Goal: Complete application form

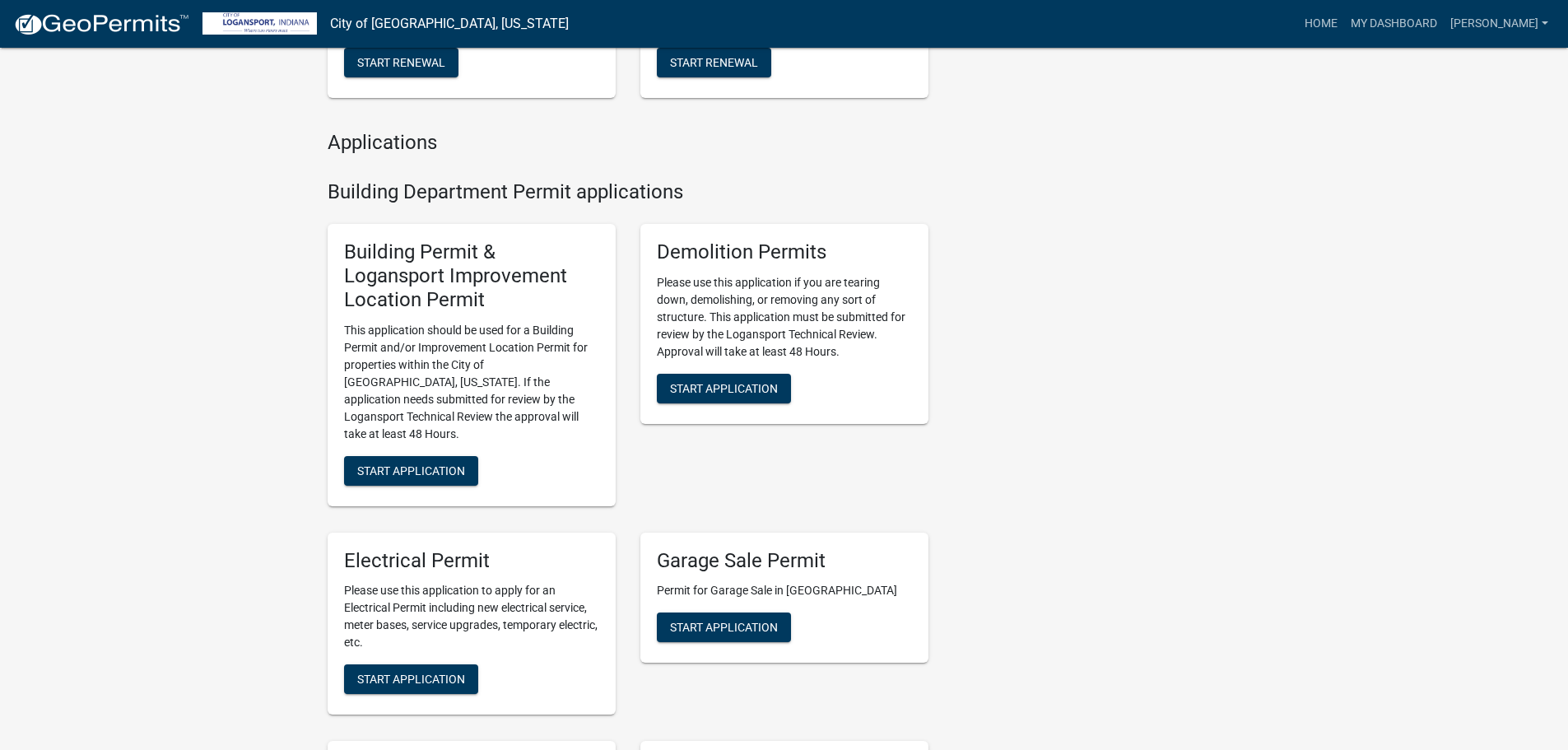
scroll to position [576, 0]
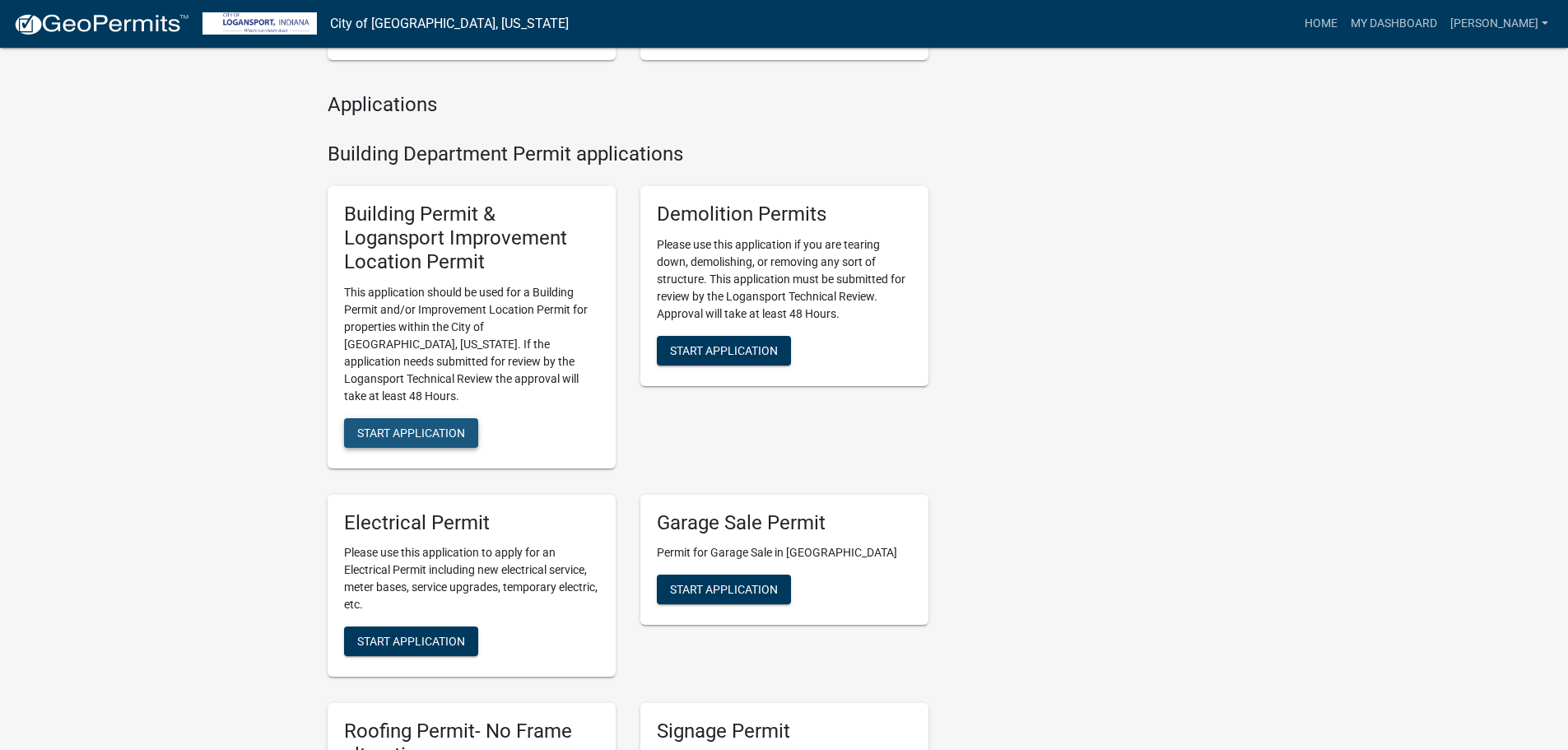
click at [439, 425] on span "Start Application" at bounding box center [411, 432] width 108 height 13
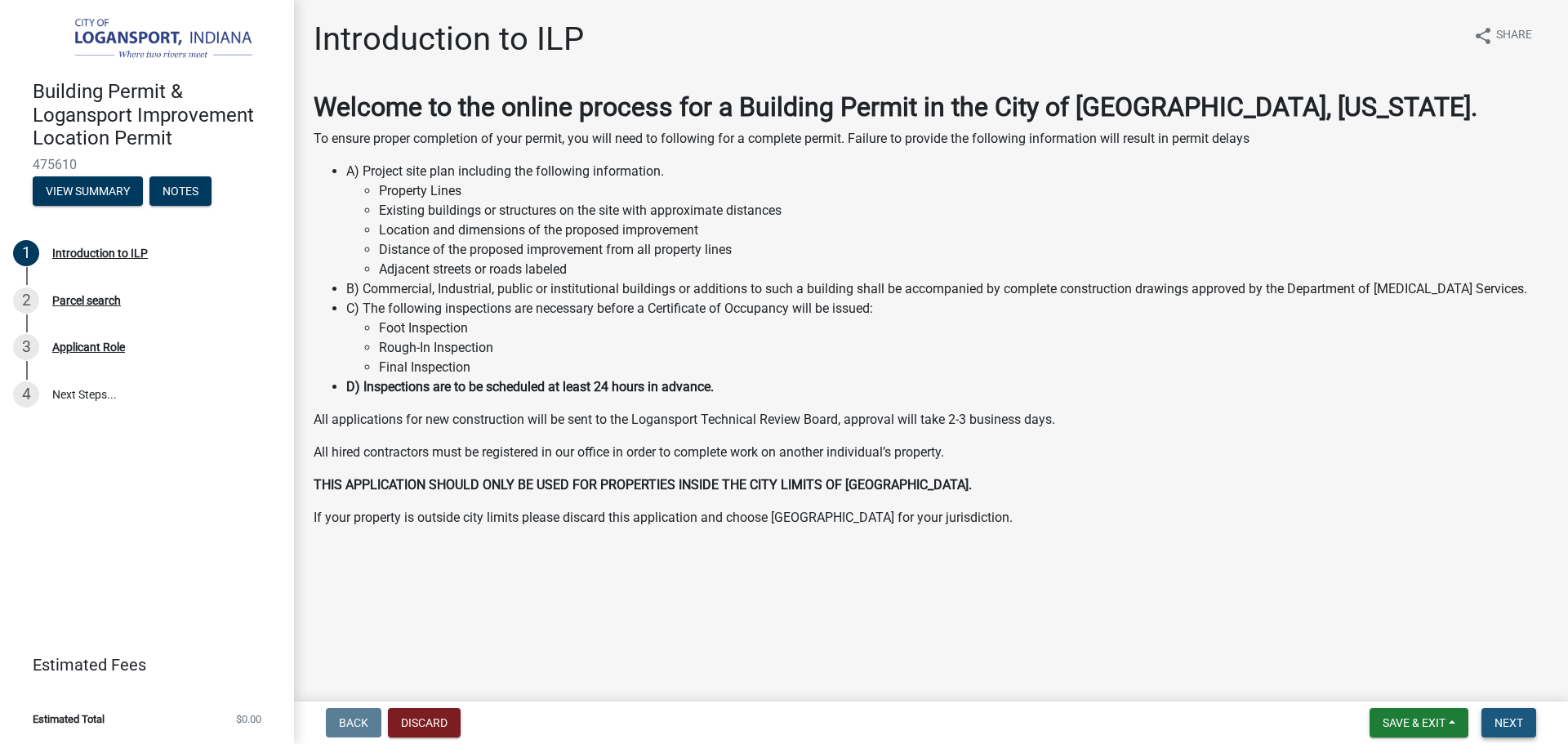
click at [1496, 719] on span "Next" at bounding box center [1508, 723] width 29 height 13
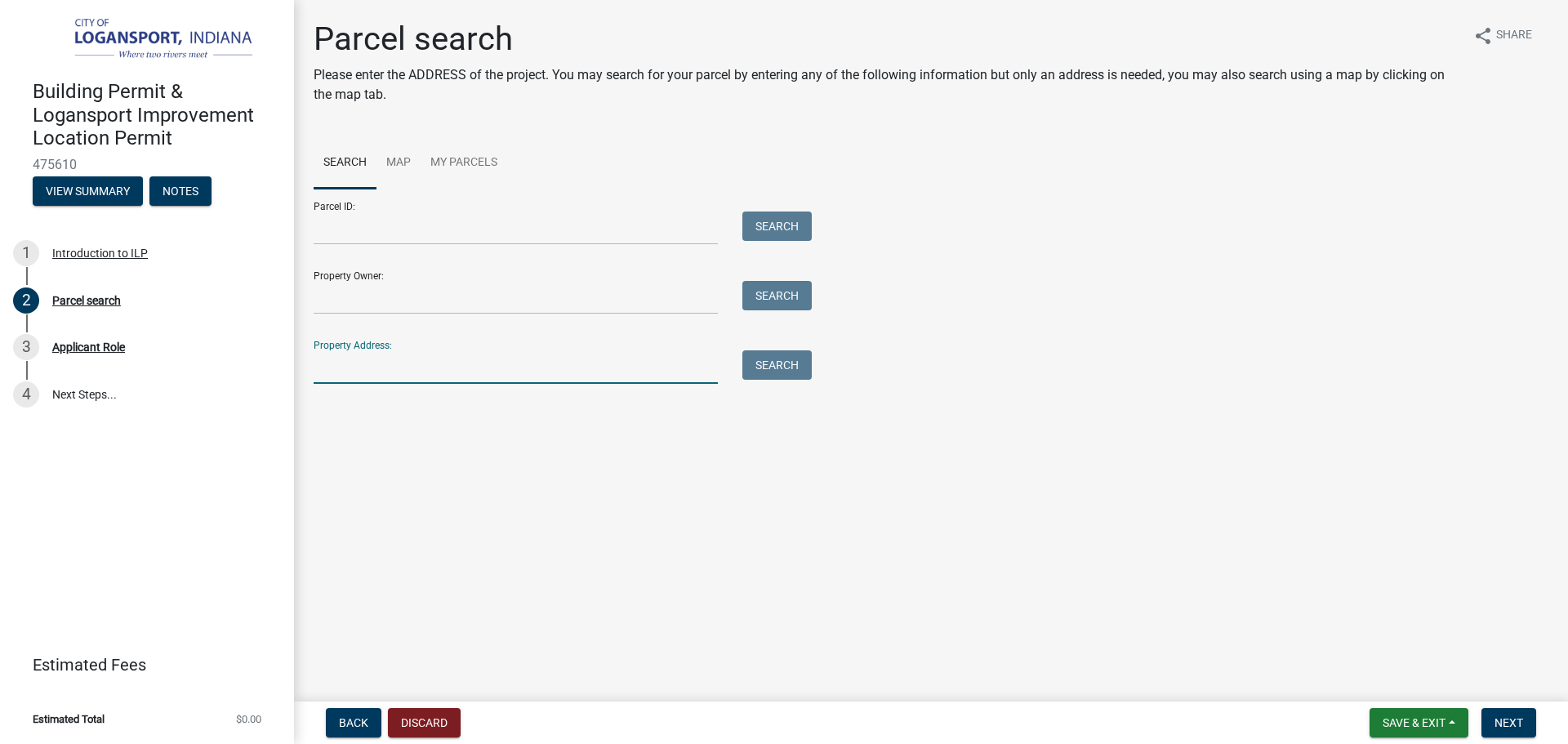
click at [516, 365] on input "Property Address:" at bounding box center [515, 366] width 404 height 34
type input "829 [PERSON_NAME] st"
click at [777, 363] on button "Search" at bounding box center [777, 365] width 70 height 29
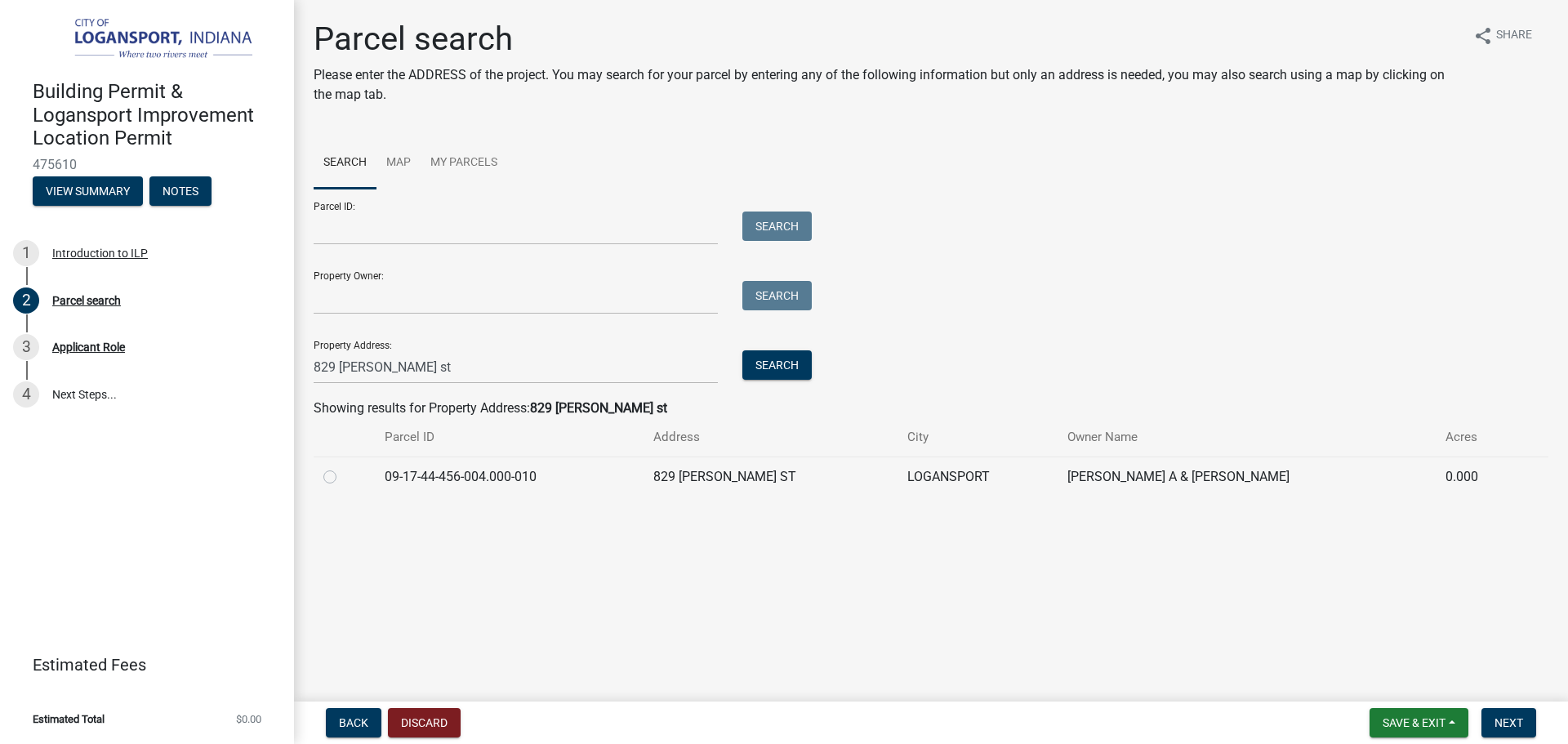
click at [343, 467] on label at bounding box center [343, 467] width 0 height 0
click at [343, 475] on input "radio" at bounding box center [348, 472] width 11 height 11
radio input "true"
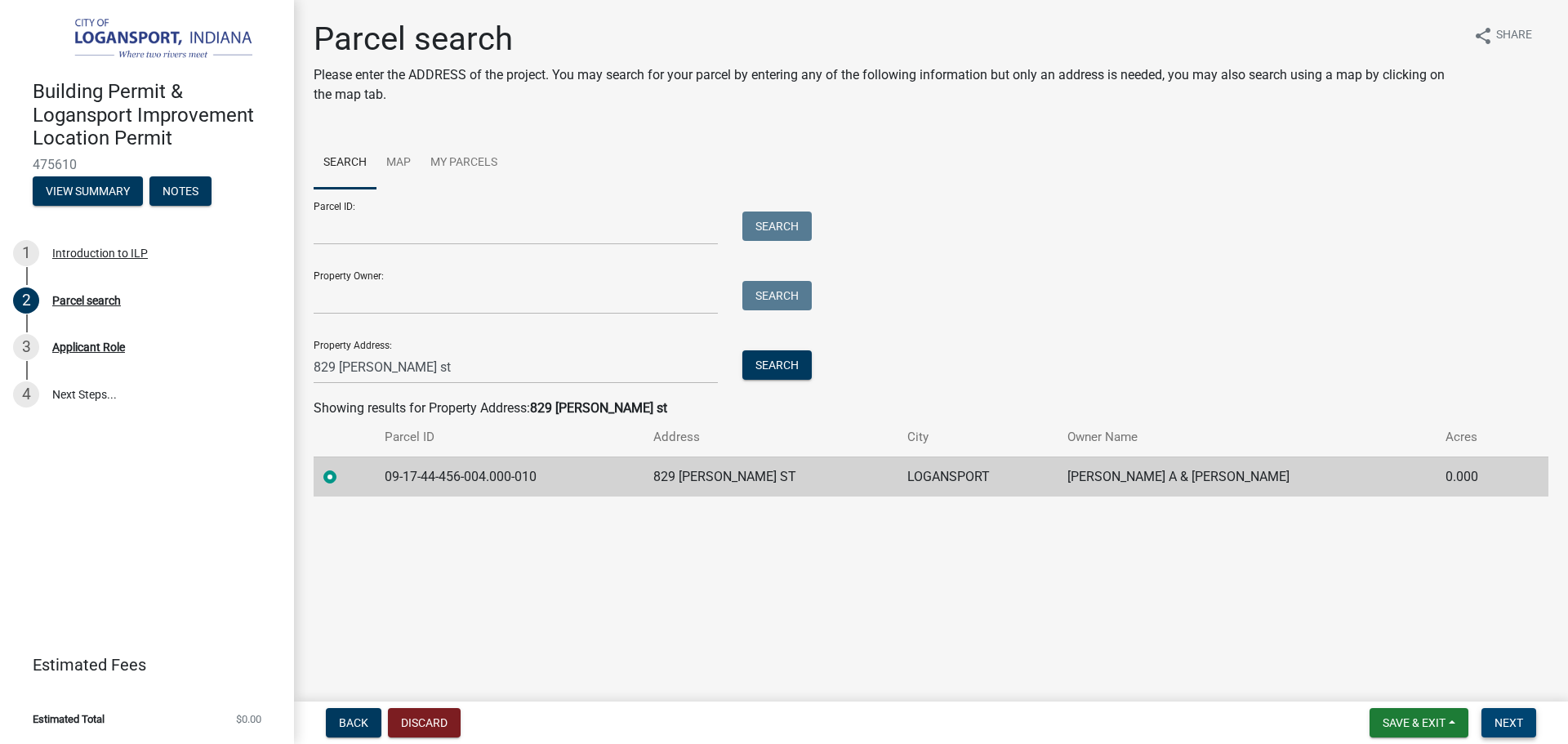
click at [1524, 721] on button "Next" at bounding box center [1508, 723] width 55 height 29
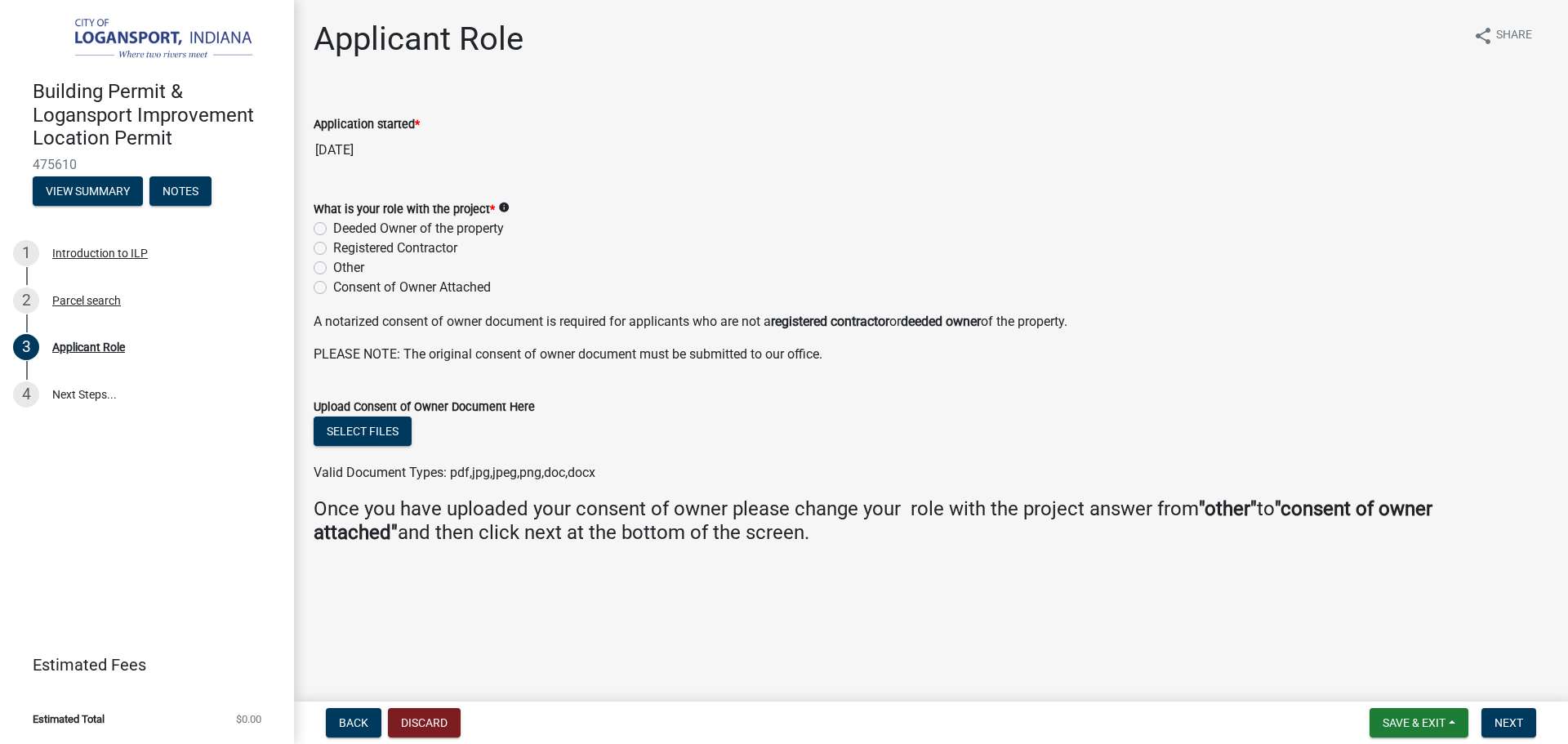
click at [333, 245] on label "Registered Contractor" at bounding box center [395, 249] width 124 height 20
click at [333, 245] on input "Registered Contractor" at bounding box center [338, 244] width 11 height 11
radio input "true"
click at [1500, 716] on span "Next" at bounding box center [1508, 723] width 29 height 13
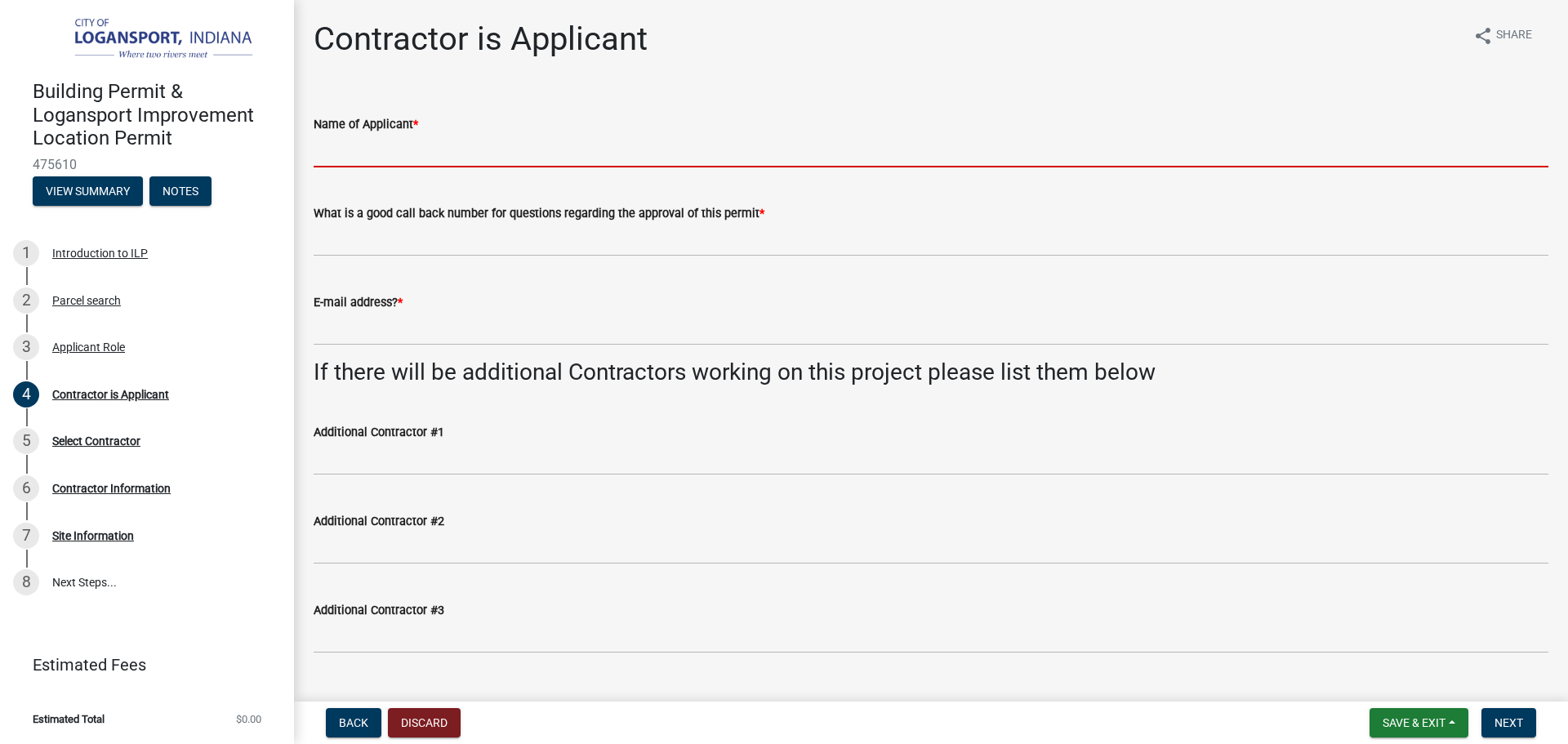
click at [394, 155] on input "Name of Applicant *" at bounding box center [931, 150] width 1235 height 34
type input "[PERSON_NAME]"
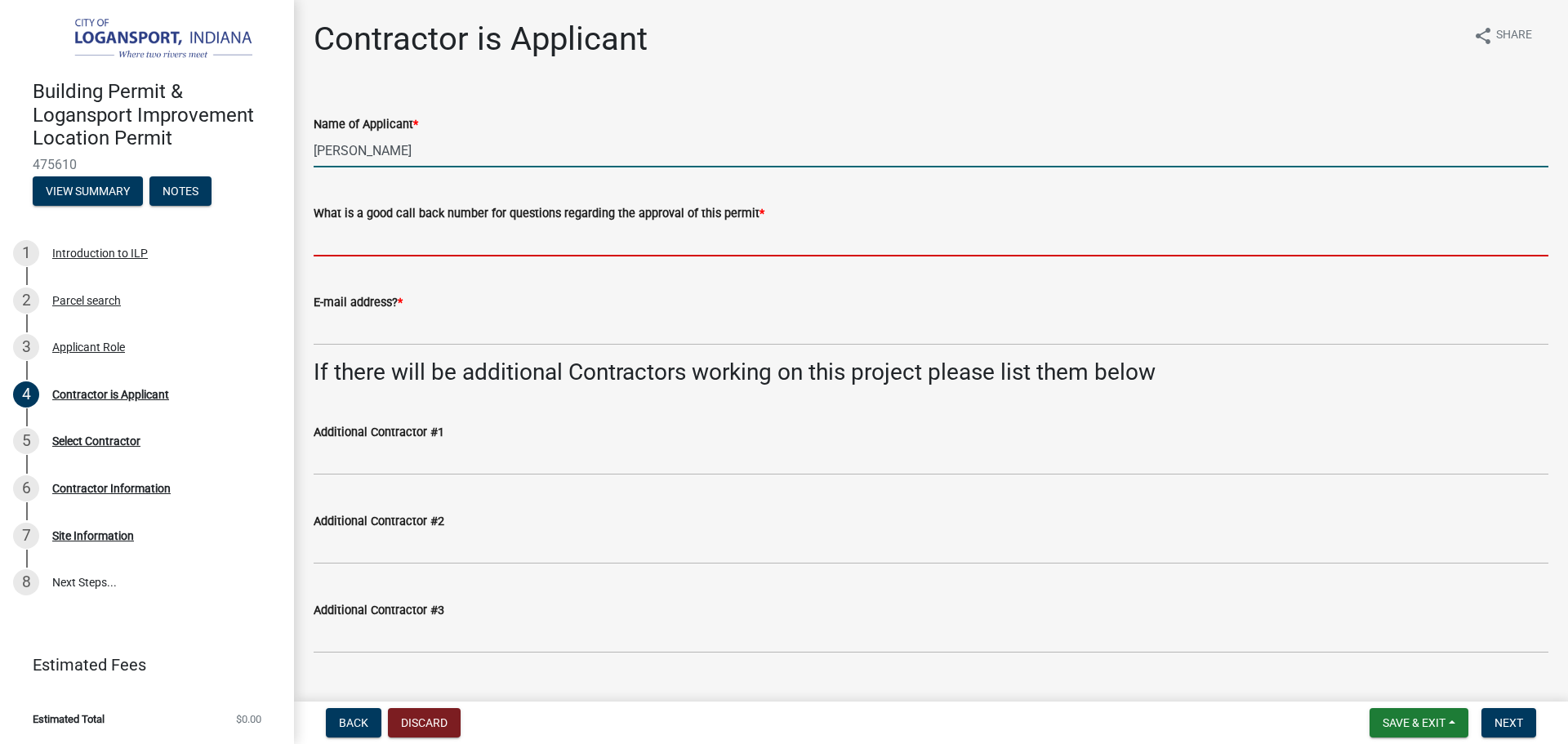
type input "5747391000"
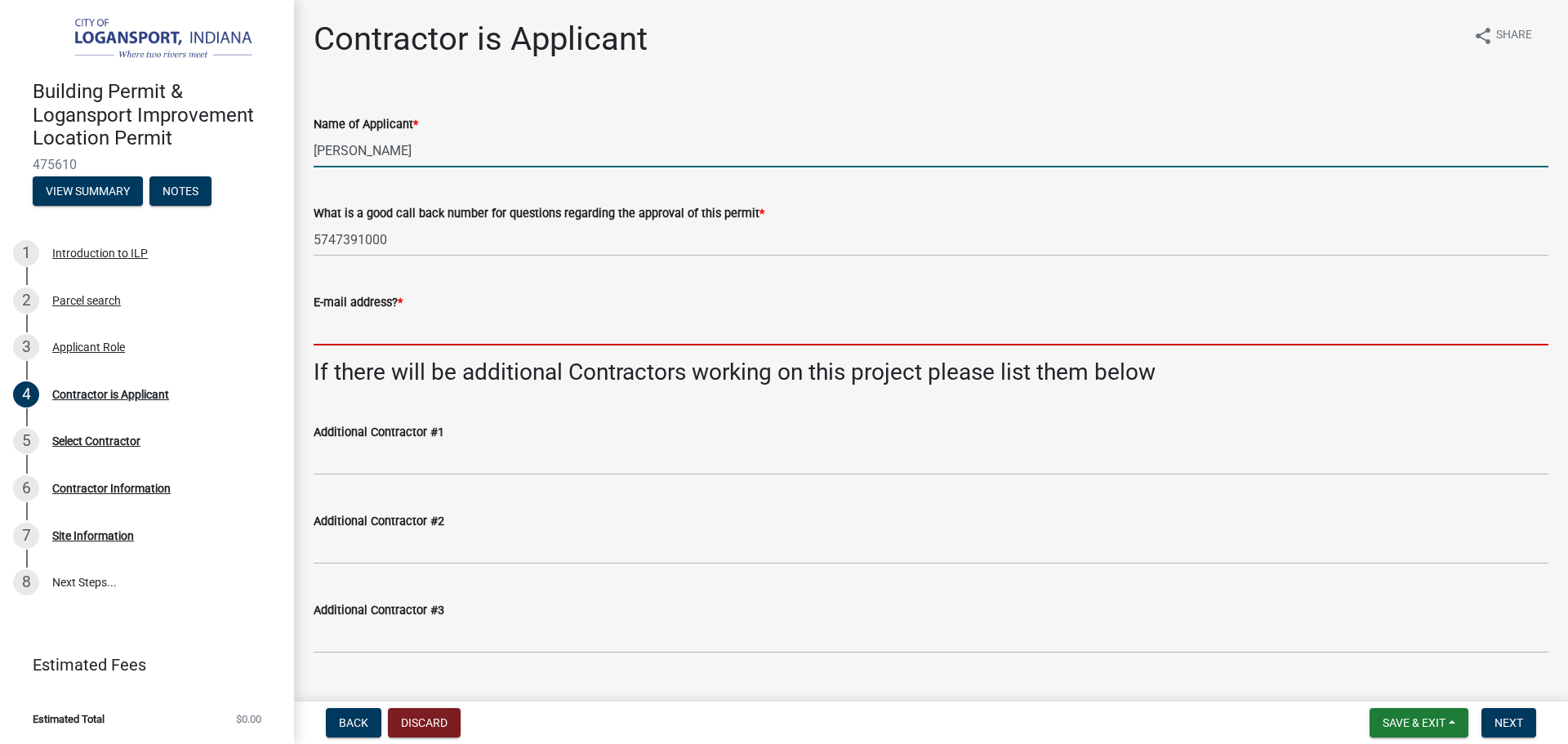
type input "[EMAIL_ADDRESS][DOMAIN_NAME]"
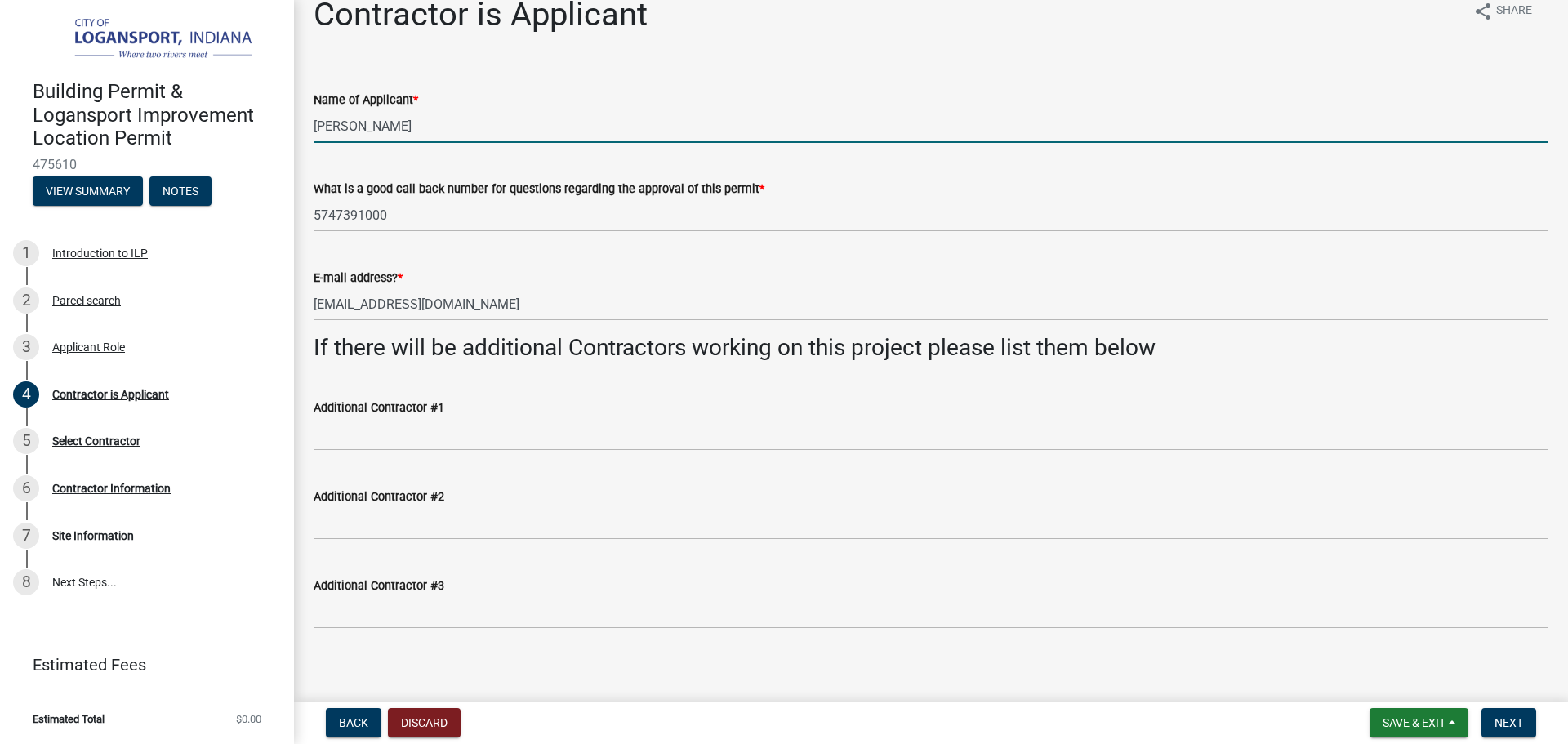
scroll to position [35, 0]
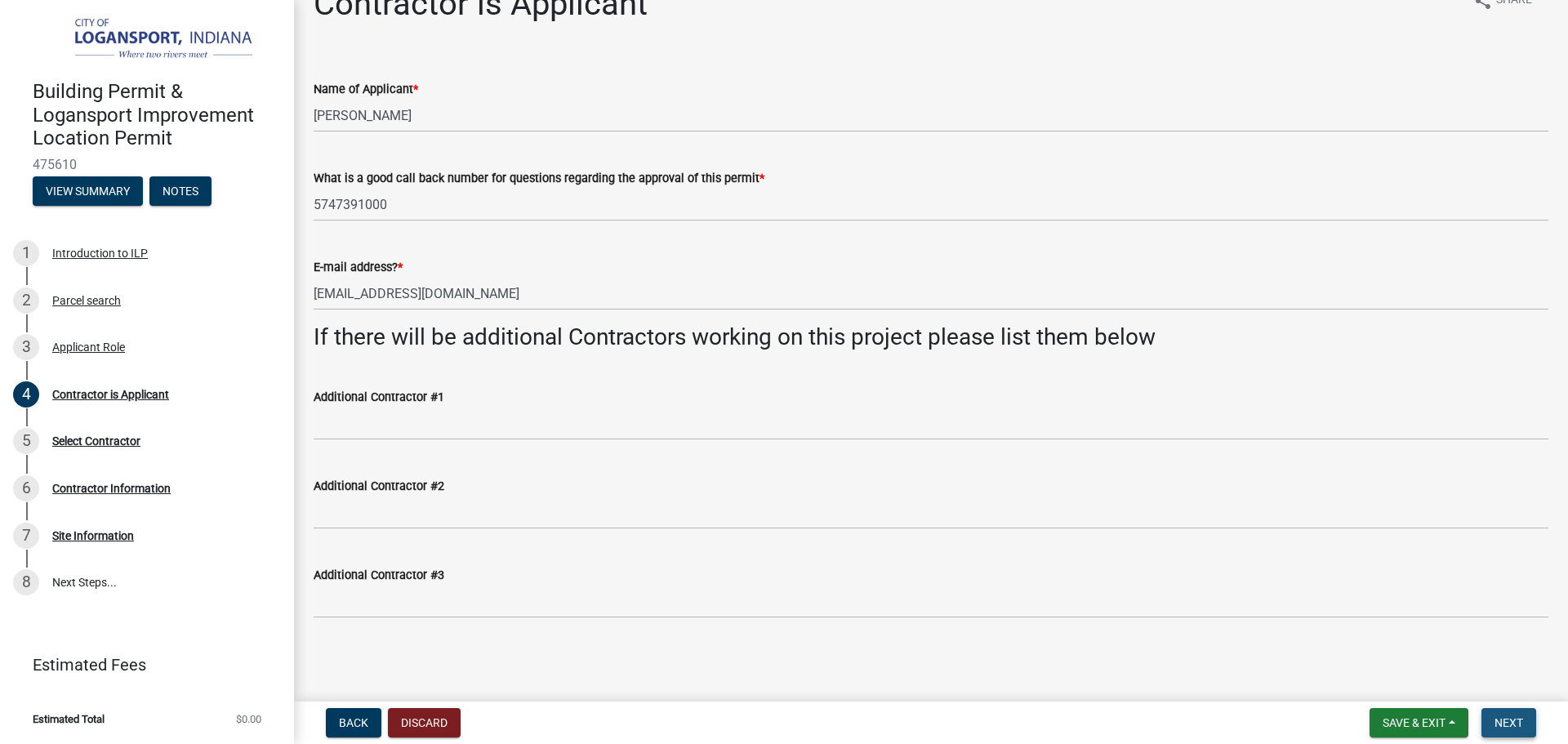
click at [1492, 727] on button "Next" at bounding box center [1508, 723] width 55 height 29
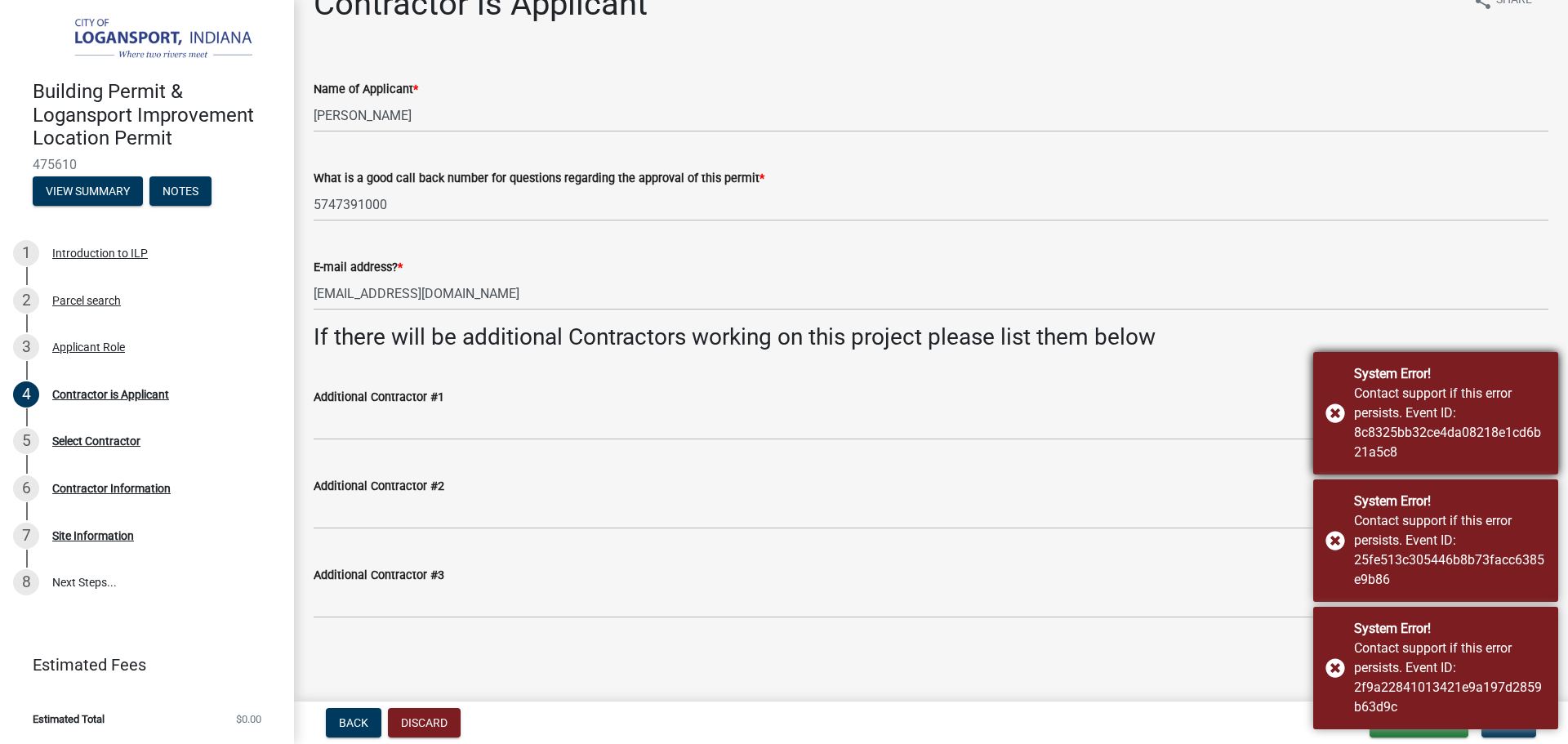
click at [1334, 408] on div "System Error! Contact support if this error persists. Event ID: 8c8325bb32ce4da…" at bounding box center [1436, 413] width 245 height 123
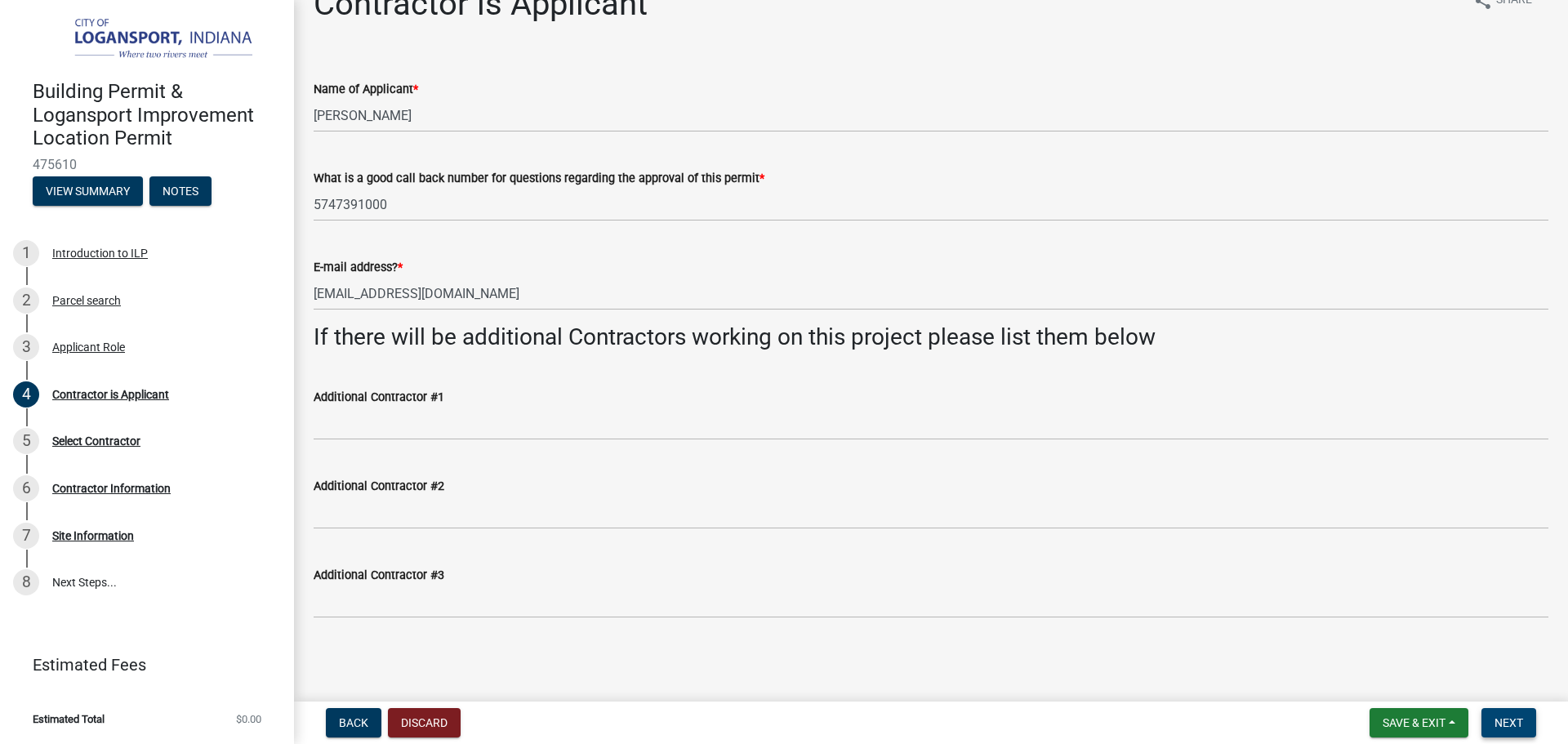
click at [1507, 718] on span "Next" at bounding box center [1508, 723] width 29 height 13
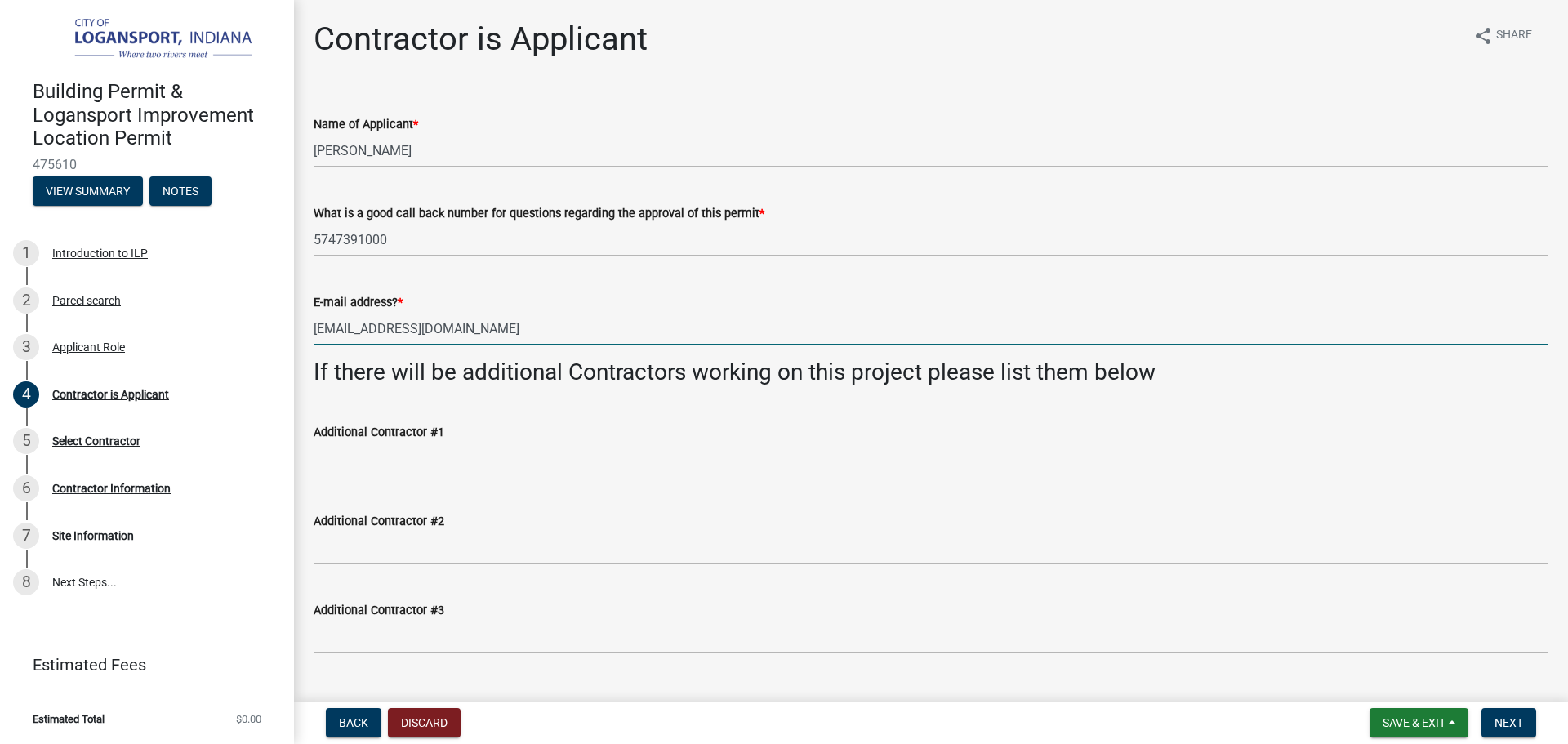
click at [585, 318] on input "[EMAIL_ADDRESS][DOMAIN_NAME]" at bounding box center [931, 328] width 1235 height 34
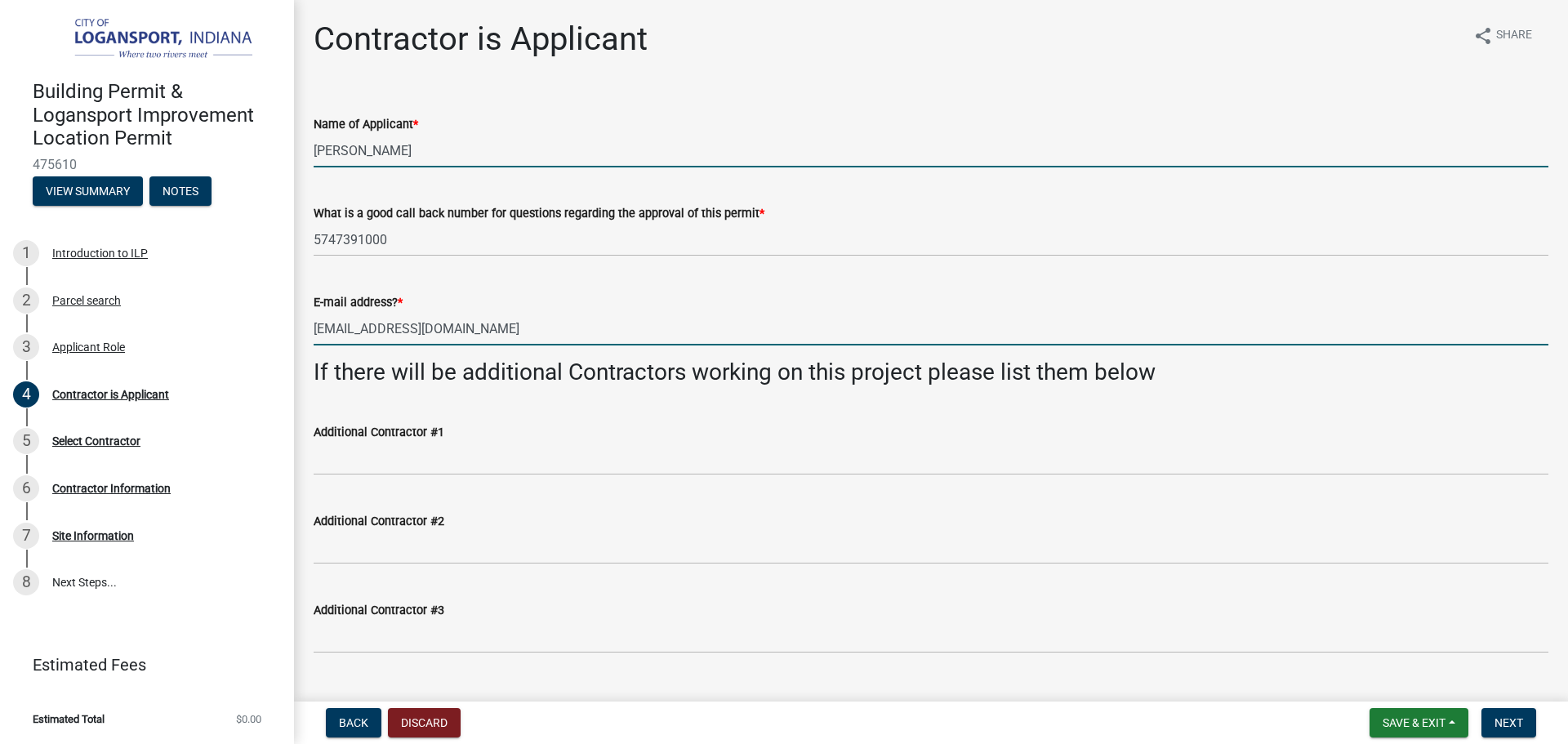
click at [585, 152] on input "[PERSON_NAME]" at bounding box center [931, 150] width 1235 height 34
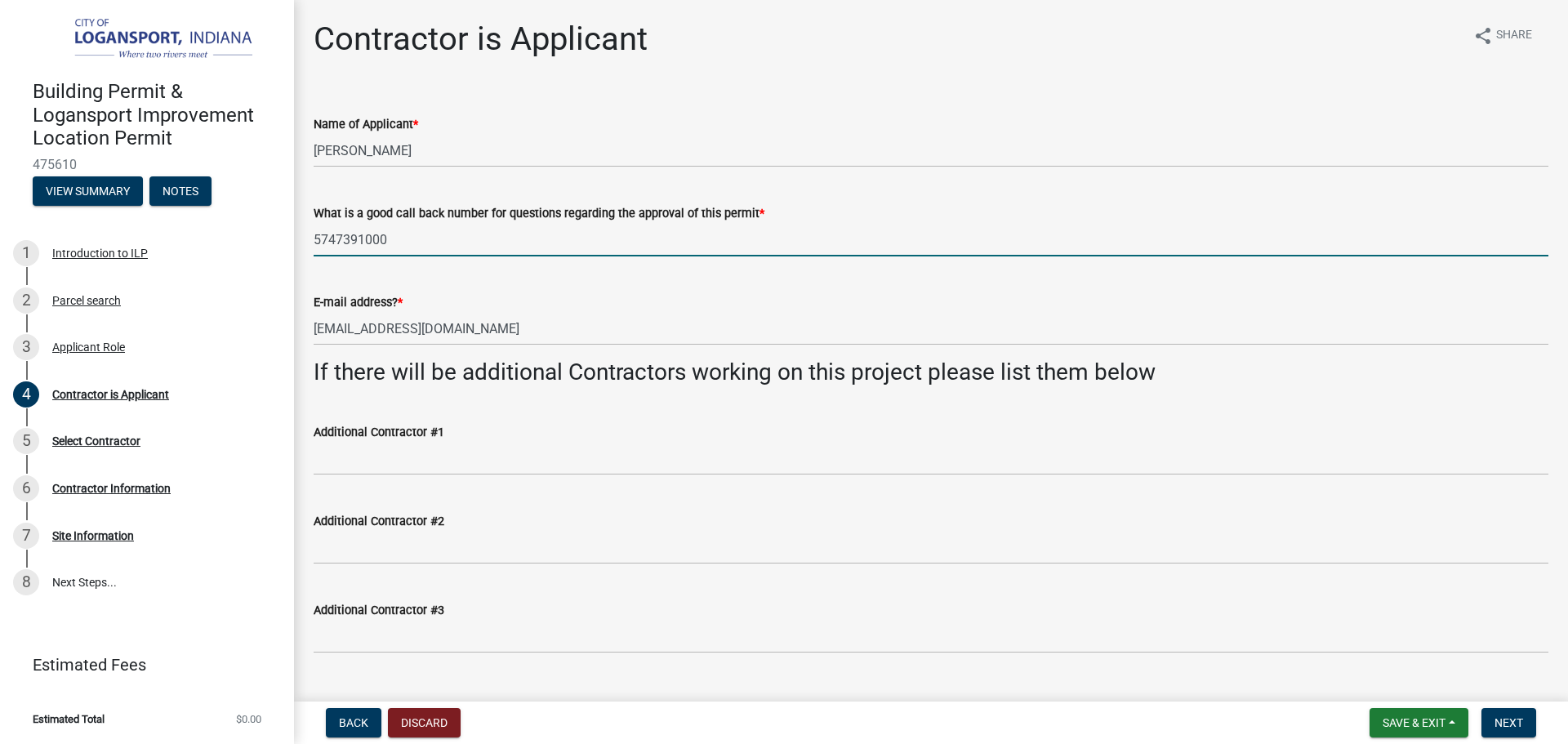
click at [622, 246] on input "5747391000" at bounding box center [931, 240] width 1235 height 34
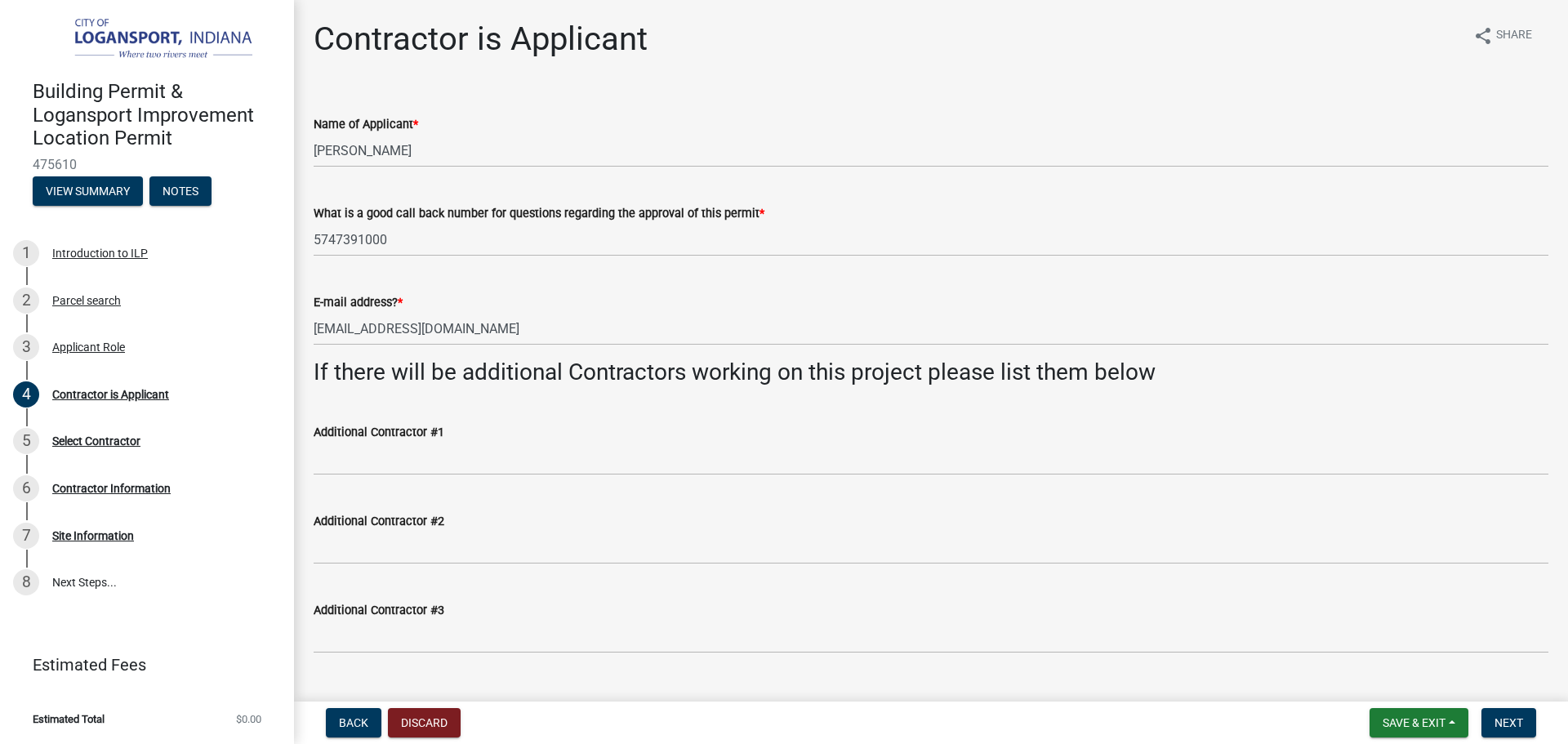
click at [640, 277] on div "E-mail address? * [EMAIL_ADDRESS][DOMAIN_NAME]" at bounding box center [931, 307] width 1235 height 76
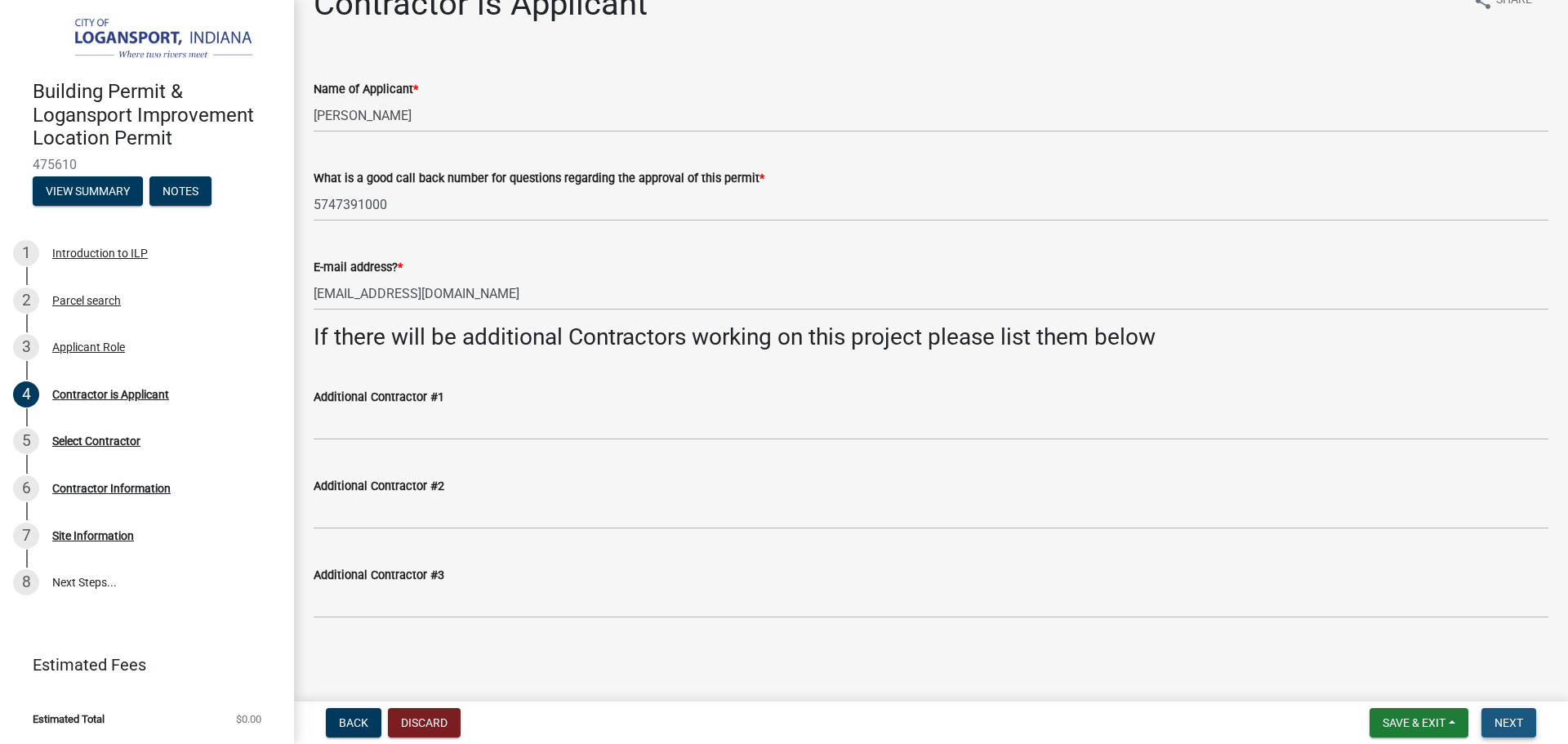
click at [1516, 718] on span "Next" at bounding box center [1508, 723] width 29 height 13
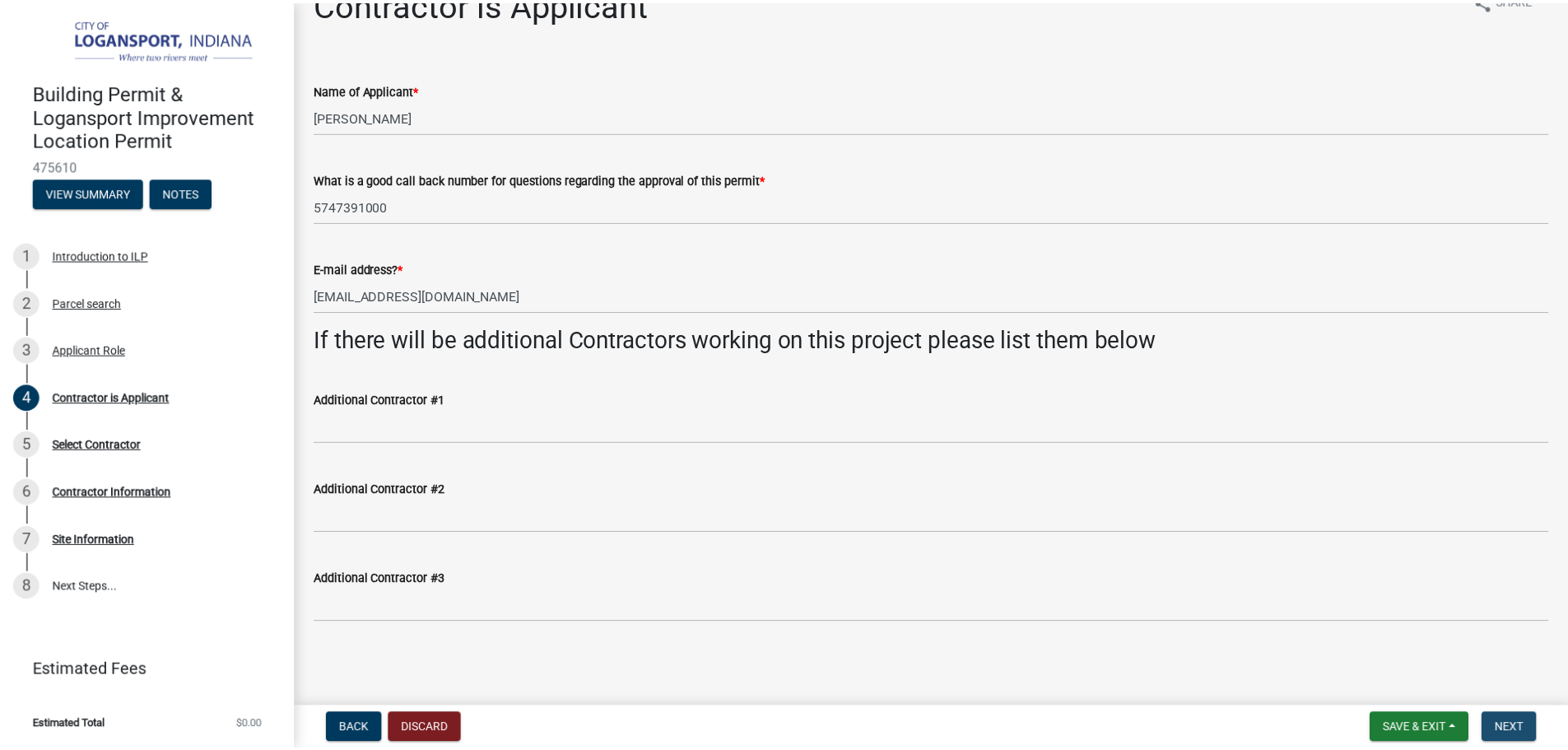
scroll to position [0, 0]
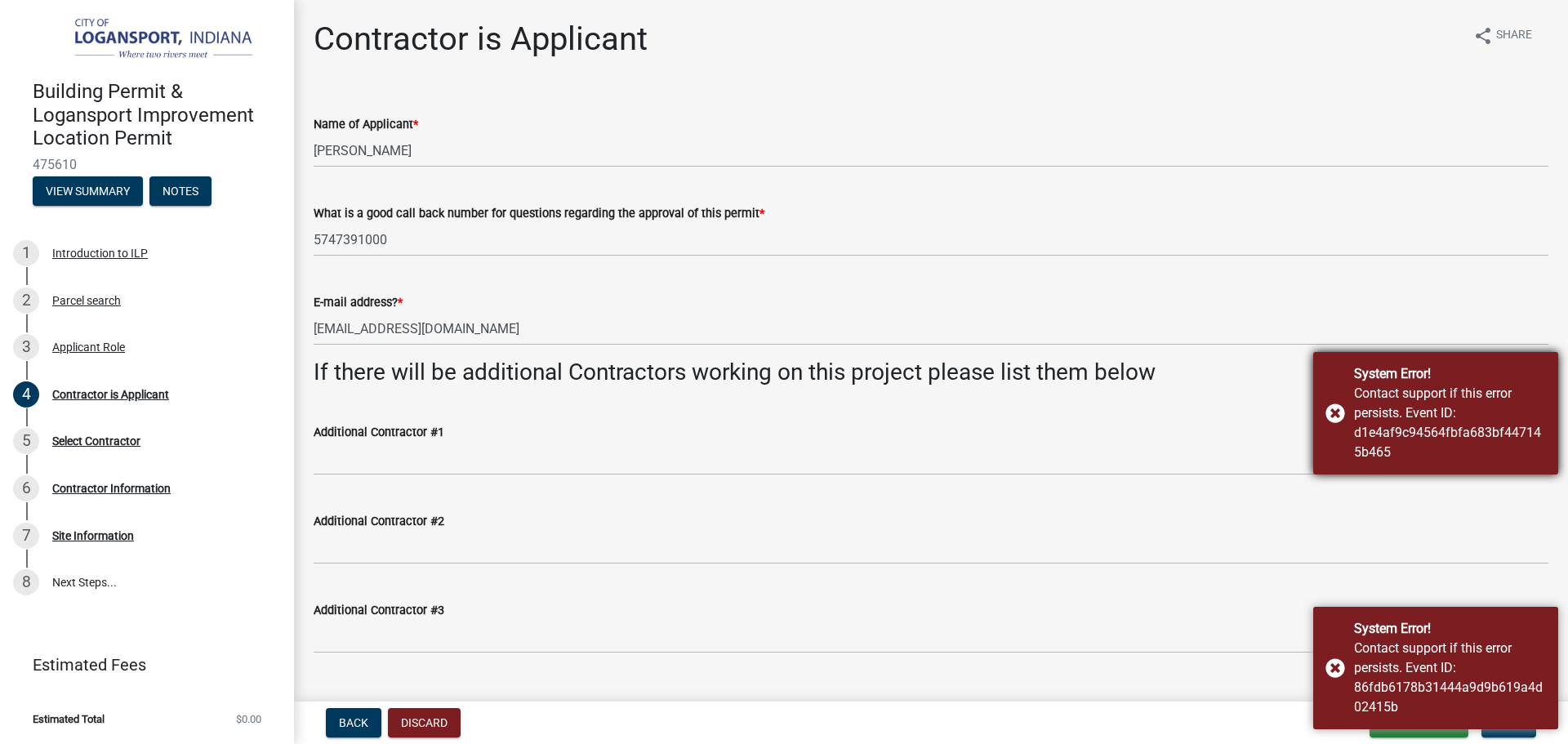
click at [1337, 414] on div "System Error! Contact support if this error persists. Event ID: d1e4af9c94564fb…" at bounding box center [1436, 413] width 245 height 123
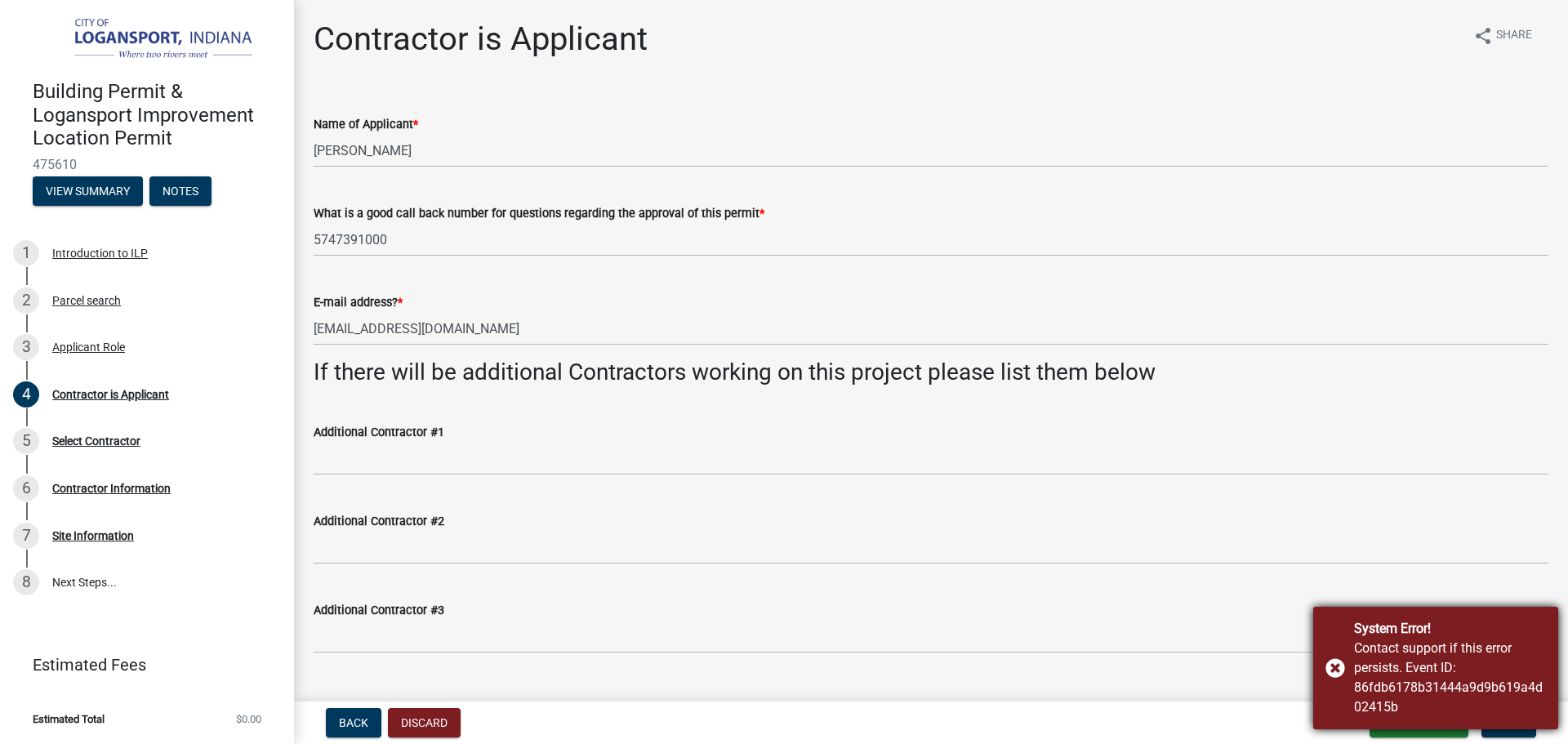
click at [1332, 669] on div "System Error! Contact support if this error persists. Event ID: 86fdb6178b31444…" at bounding box center [1436, 668] width 245 height 123
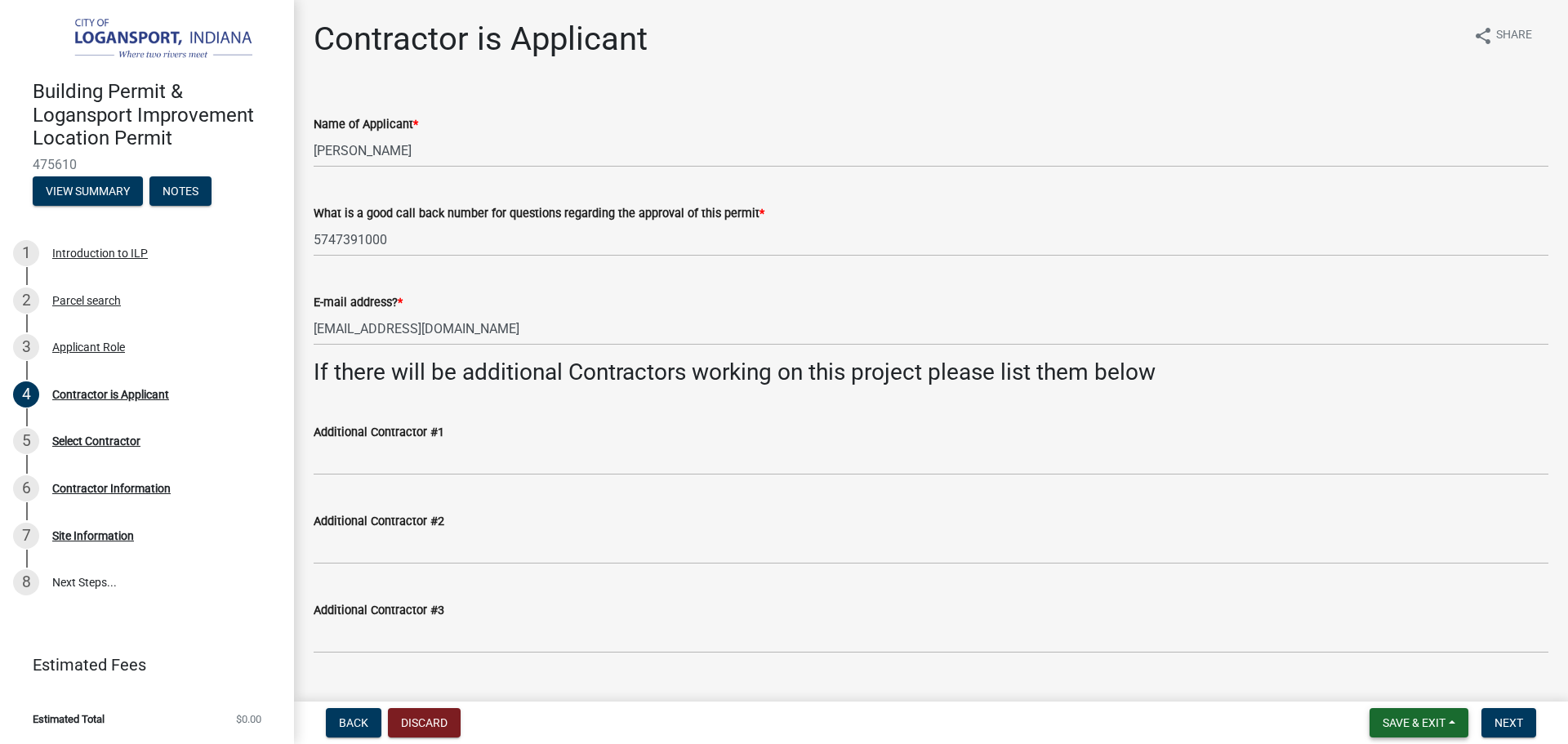
click at [1415, 716] on span "Save & Exit" at bounding box center [1413, 723] width 63 height 13
click at [1392, 679] on button "Save & Exit" at bounding box center [1404, 680] width 131 height 39
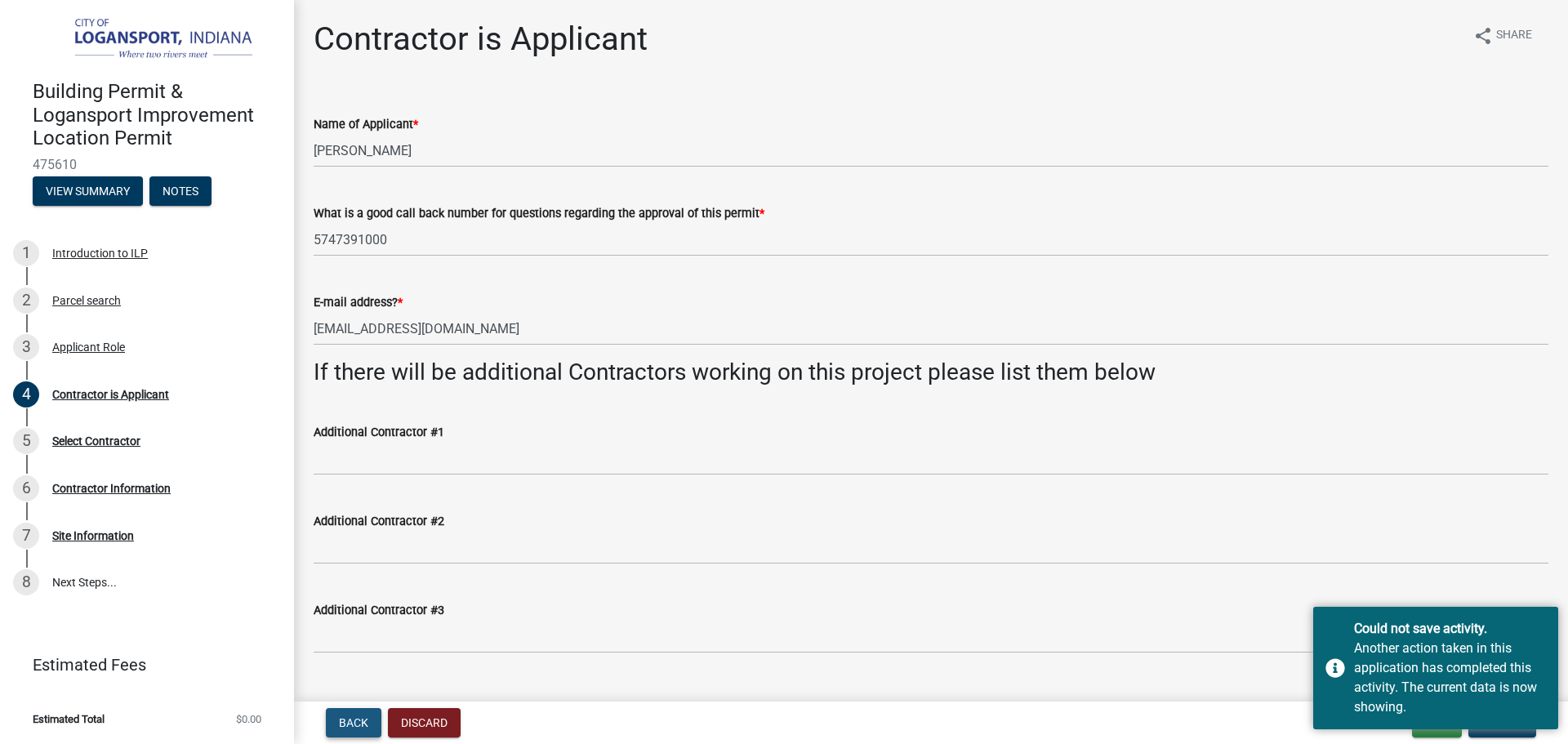
click at [353, 716] on span "Back" at bounding box center [353, 723] width 29 height 13
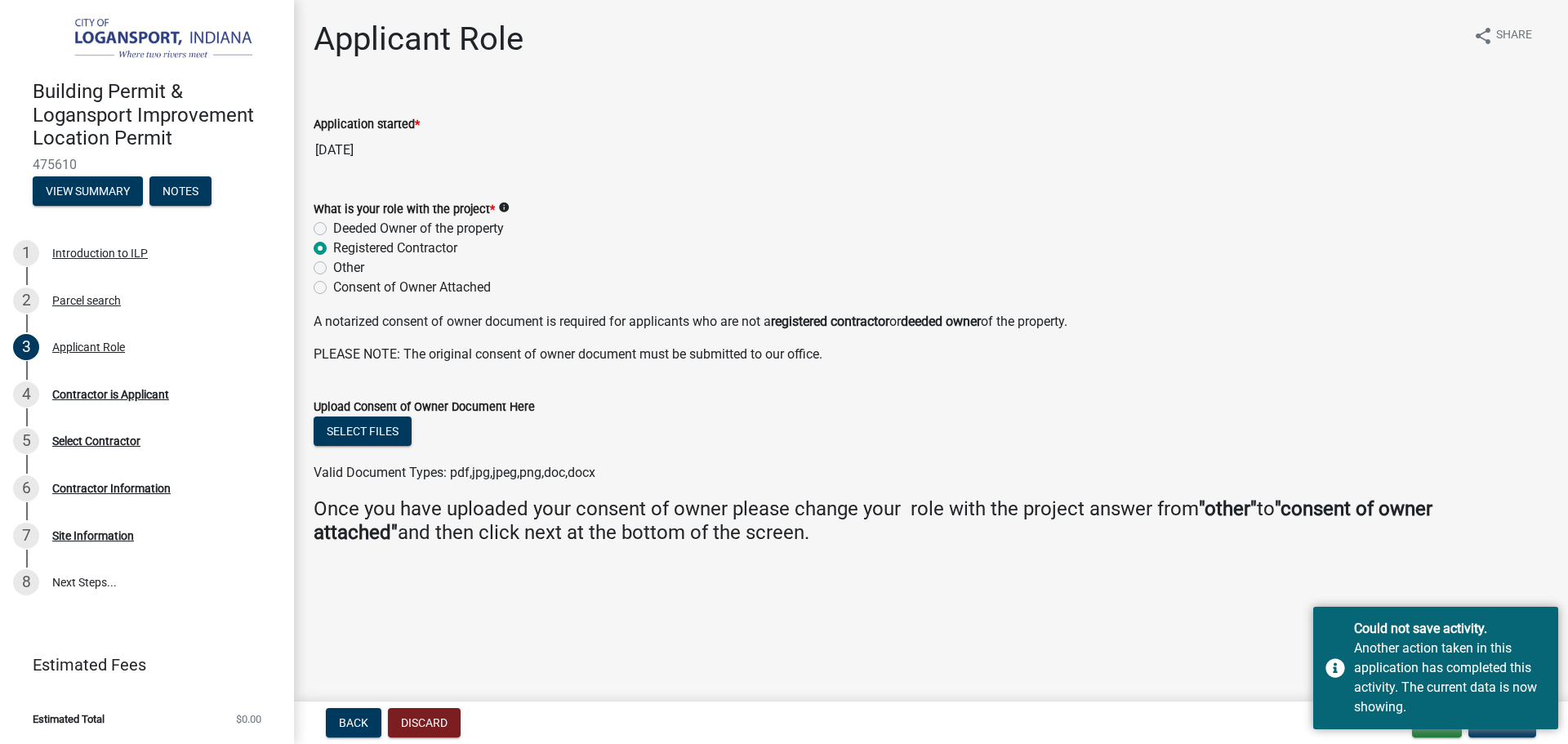
click at [1195, 554] on wm-data-entity-input "Once you have uploaded your consent of owner please change your role with the p…" at bounding box center [931, 527] width 1235 height 61
click at [360, 722] on span "Back" at bounding box center [353, 723] width 29 height 13
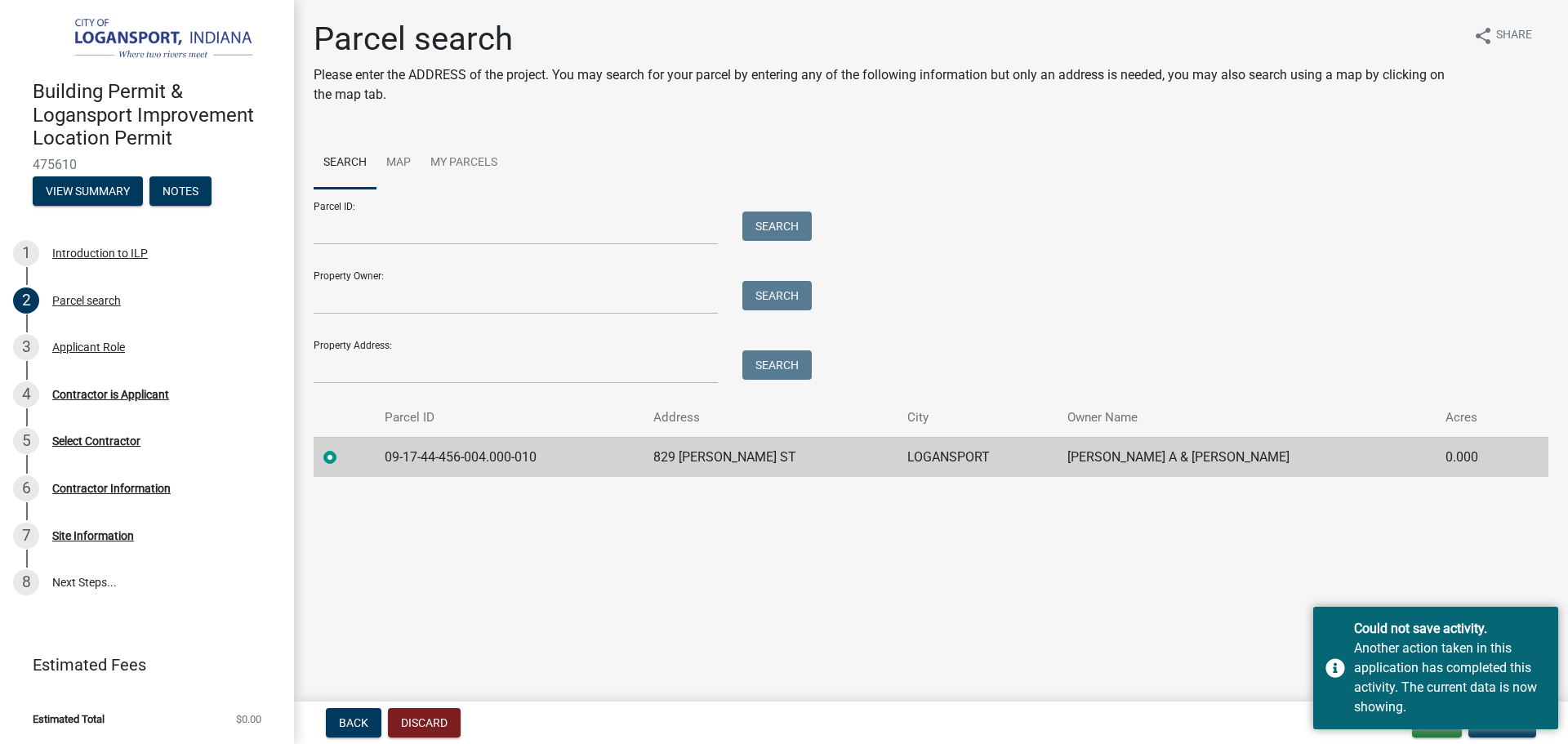
click at [864, 682] on main "Parcel search Please enter the ADDRESS of the project. You may search for your …" at bounding box center [931, 347] width 1274 height 695
click at [1409, 666] on div "Another action taken in this application has completed this activity. The curre…" at bounding box center [1450, 678] width 192 height 78
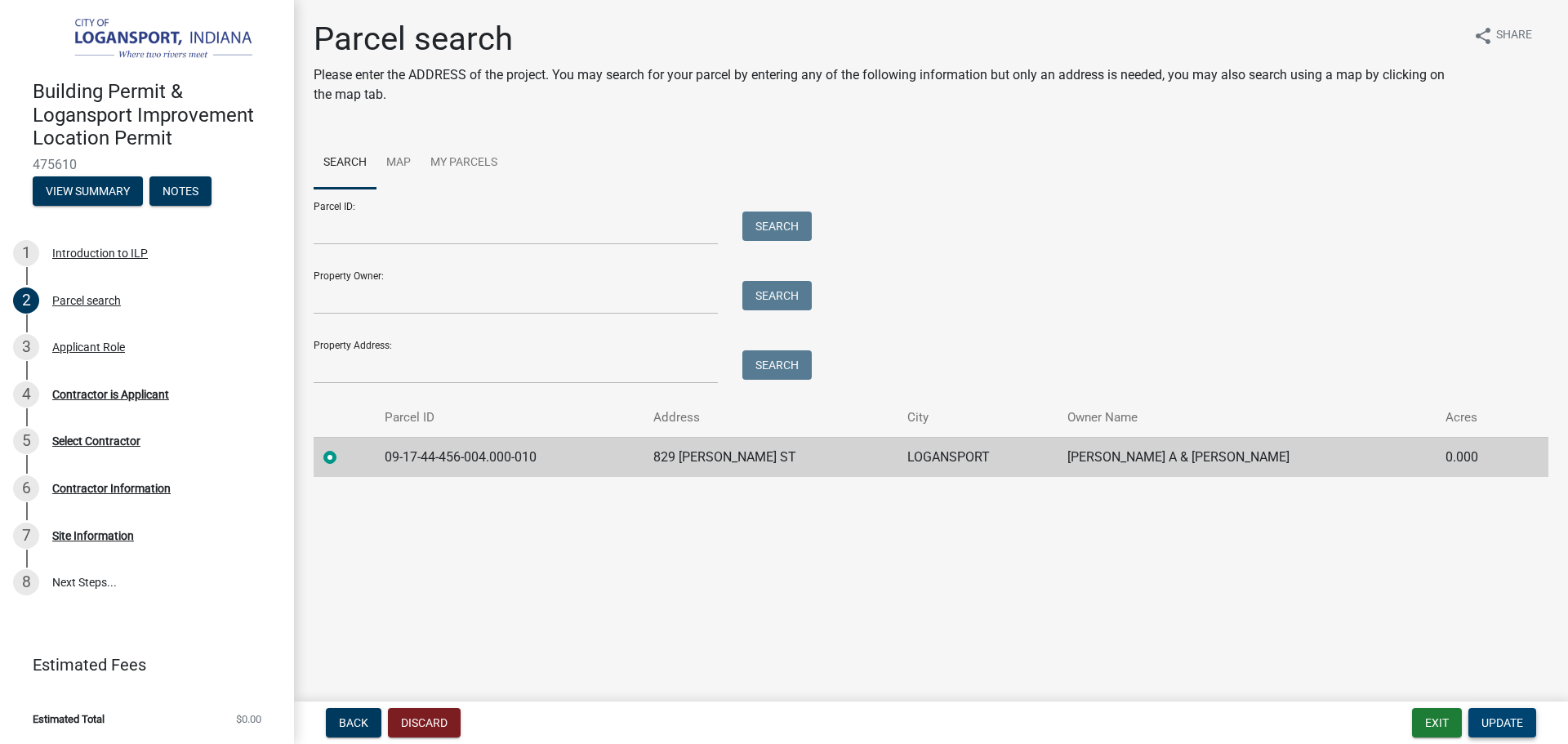
click at [1508, 728] on span "Update" at bounding box center [1502, 723] width 42 height 13
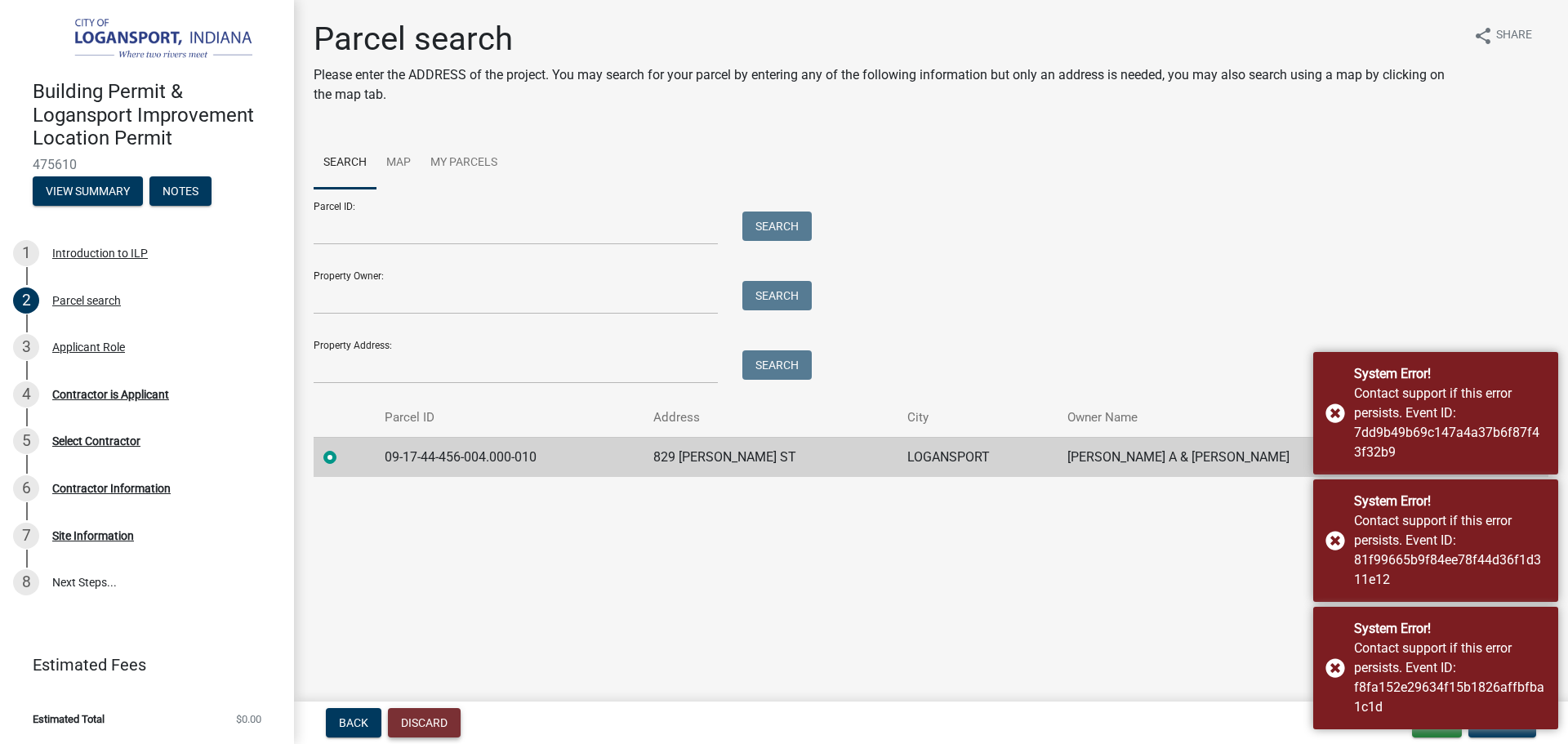
click at [415, 723] on button "Discard" at bounding box center [424, 723] width 73 height 29
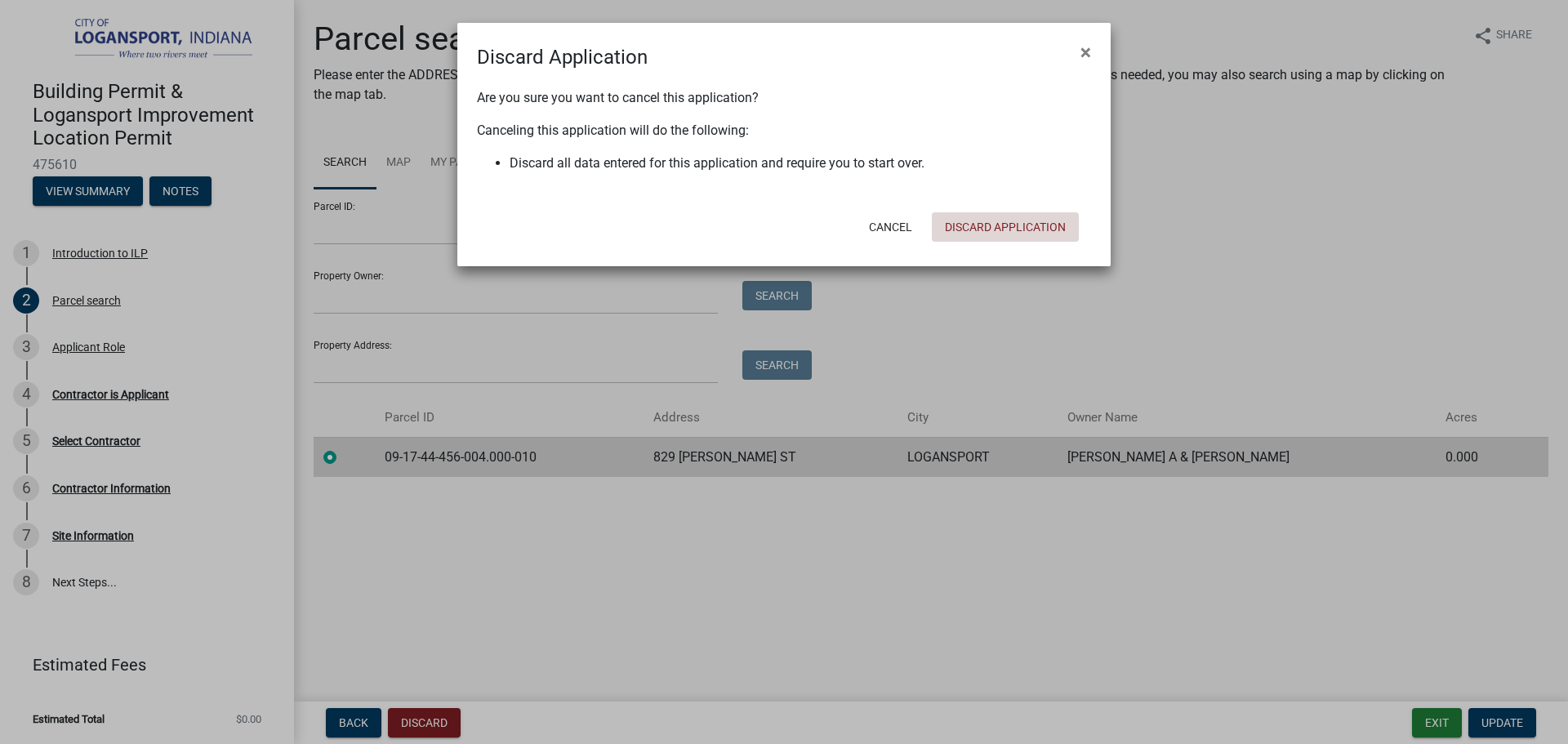
click at [991, 226] on button "Discard Application" at bounding box center [1005, 227] width 147 height 29
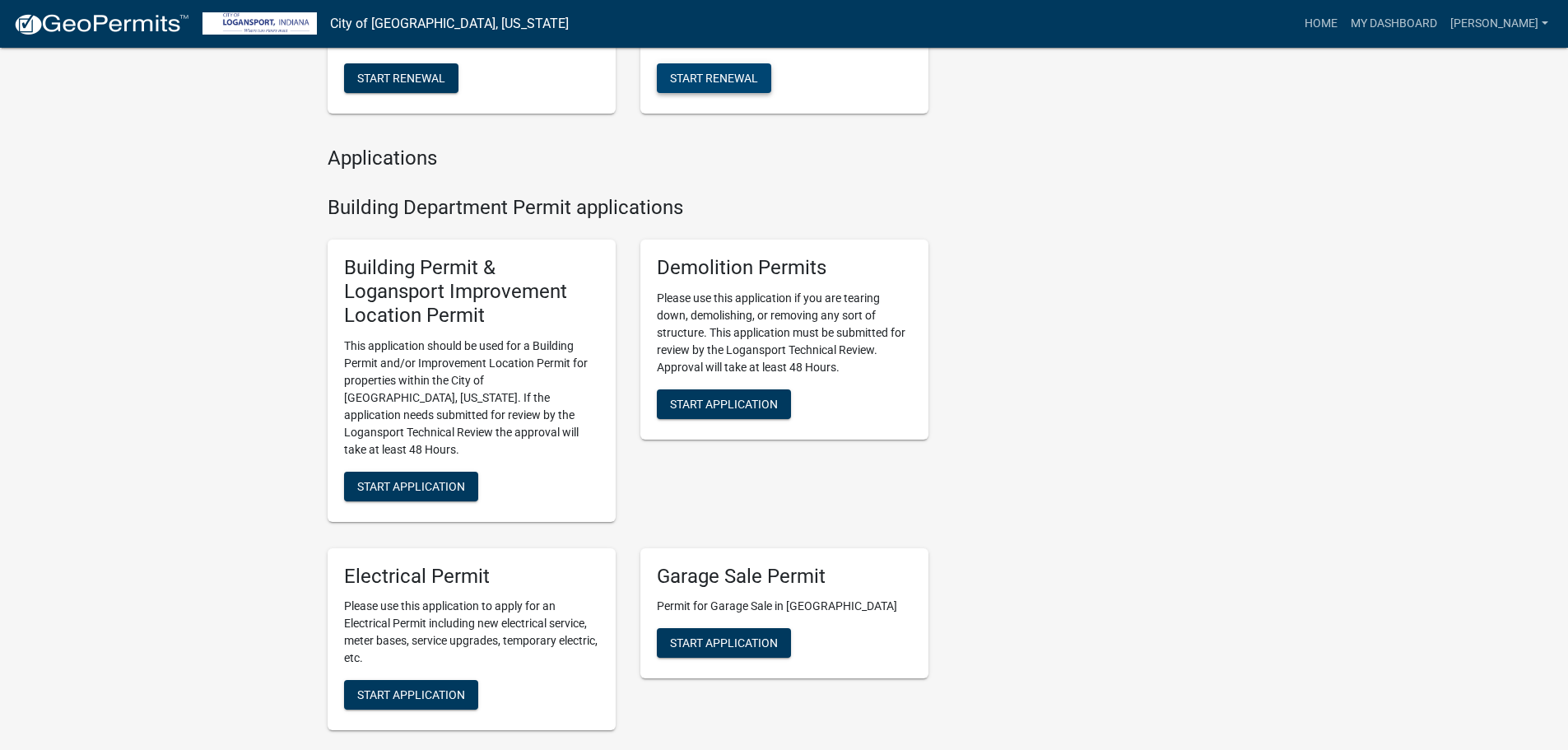
scroll to position [494, 0]
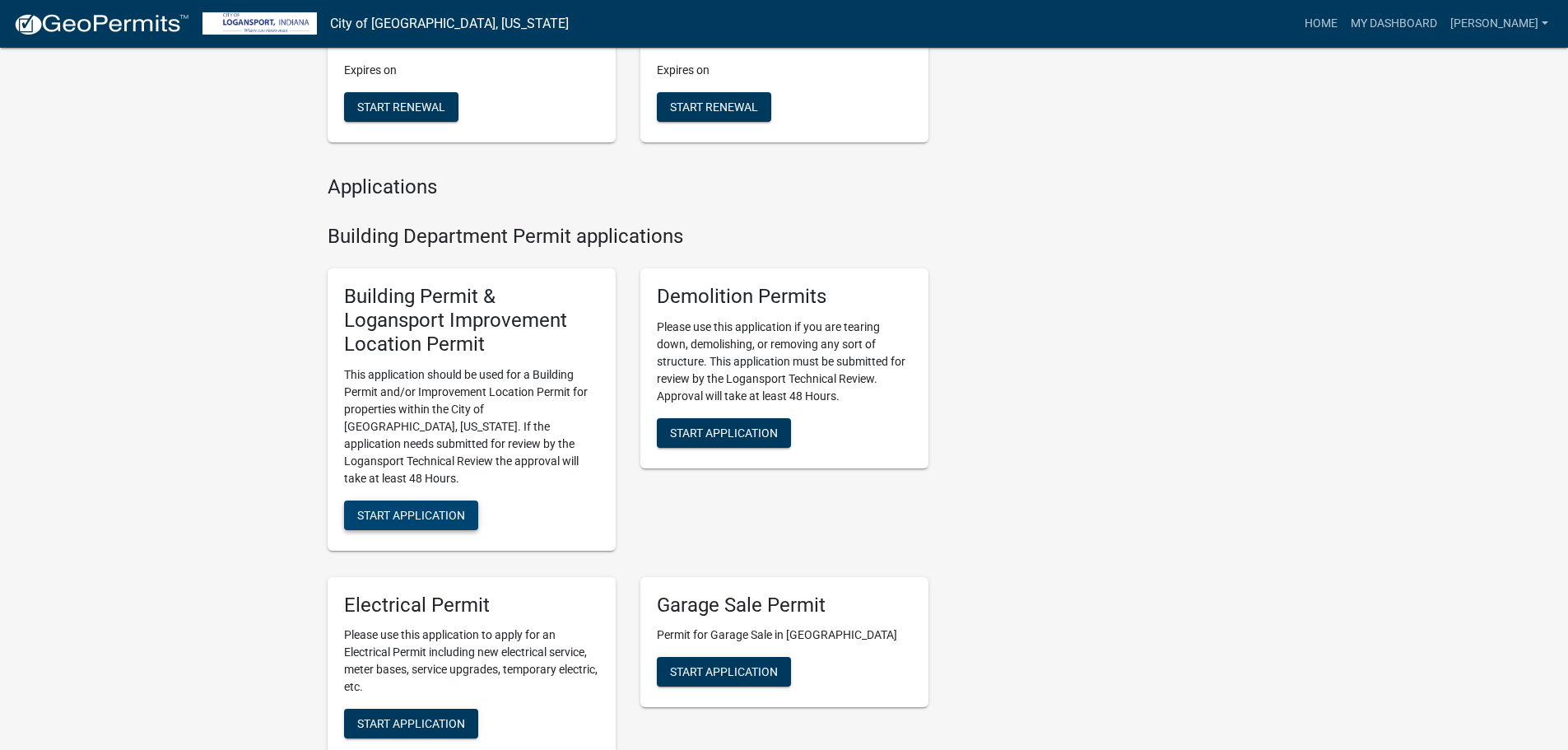
click at [402, 508] on span "Start Application" at bounding box center [411, 514] width 108 height 13
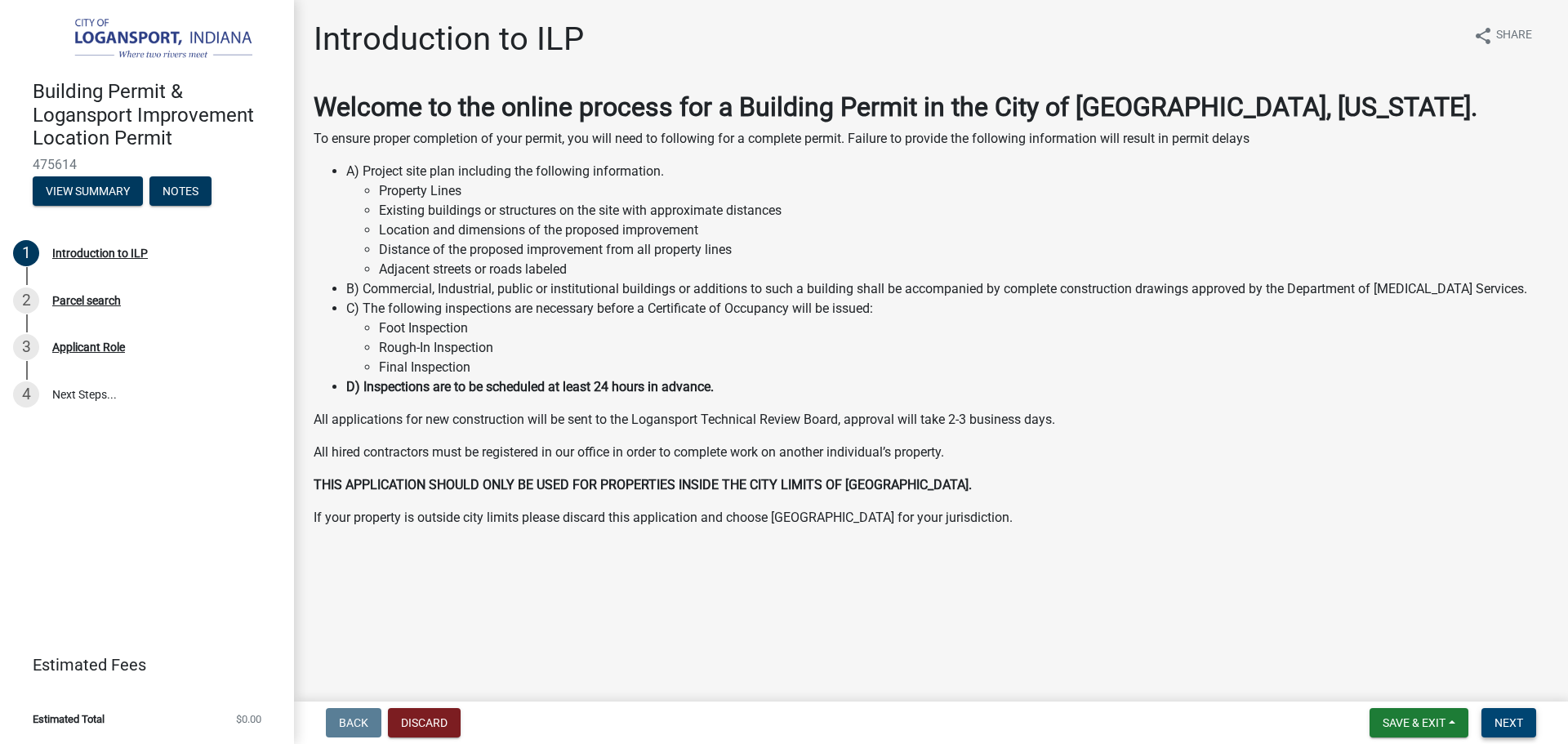
click at [1498, 725] on span "Next" at bounding box center [1508, 723] width 29 height 13
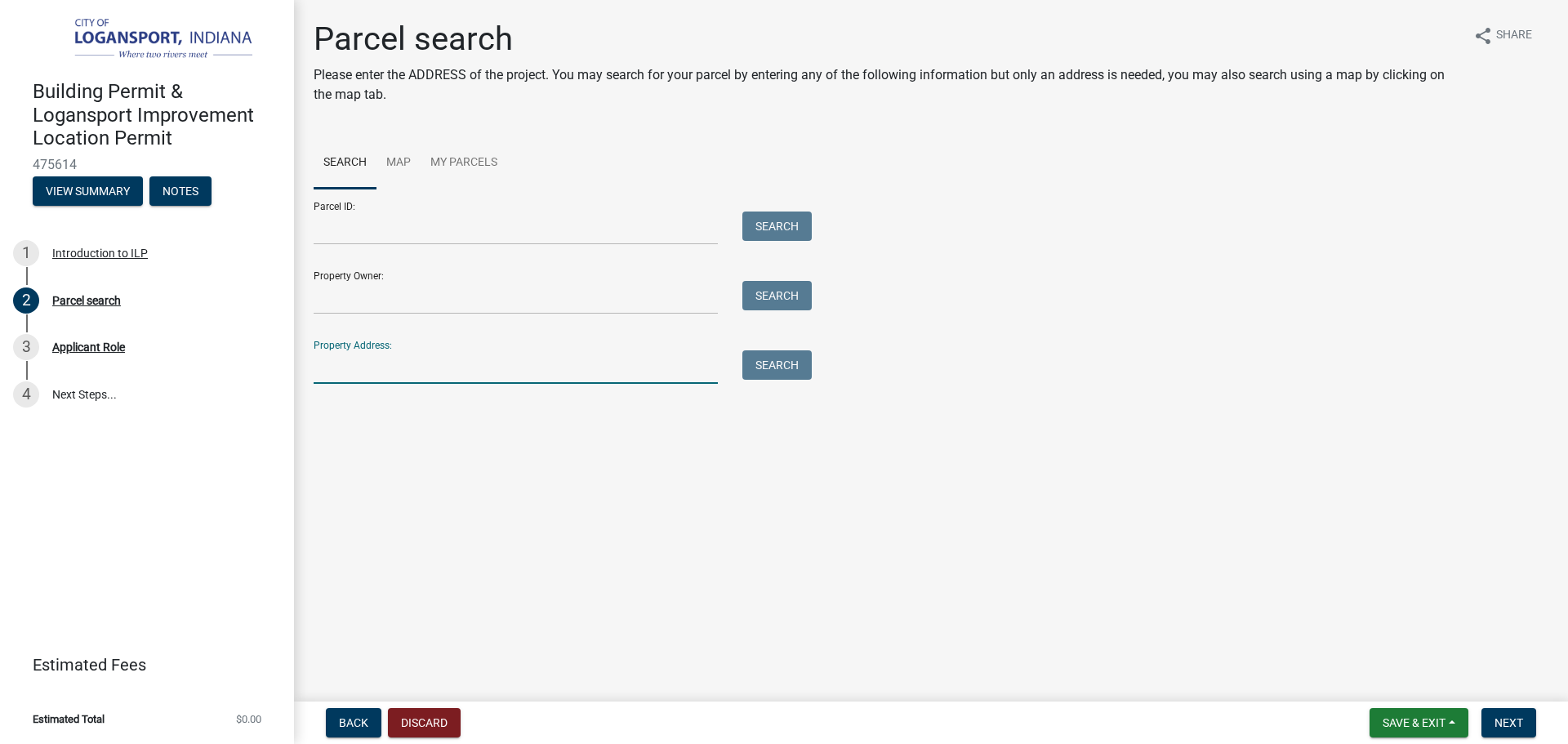
click at [382, 364] on input "Property Address:" at bounding box center [515, 366] width 404 height 34
type input "829 [PERSON_NAME] st"
click at [780, 359] on button "Search" at bounding box center [777, 365] width 70 height 29
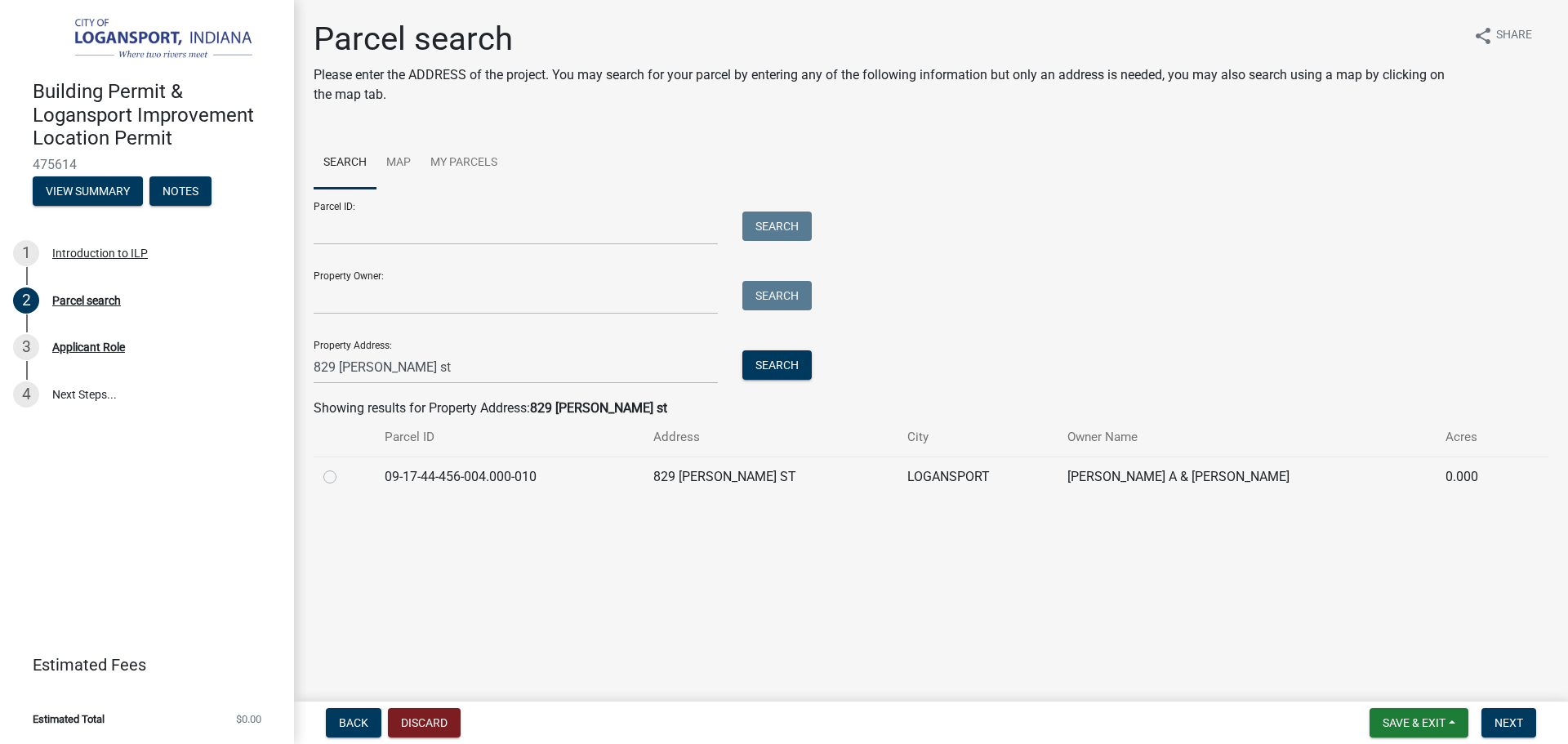
click at [343, 467] on label at bounding box center [343, 467] width 0 height 0
click at [343, 477] on input "radio" at bounding box center [348, 472] width 11 height 11
radio input "true"
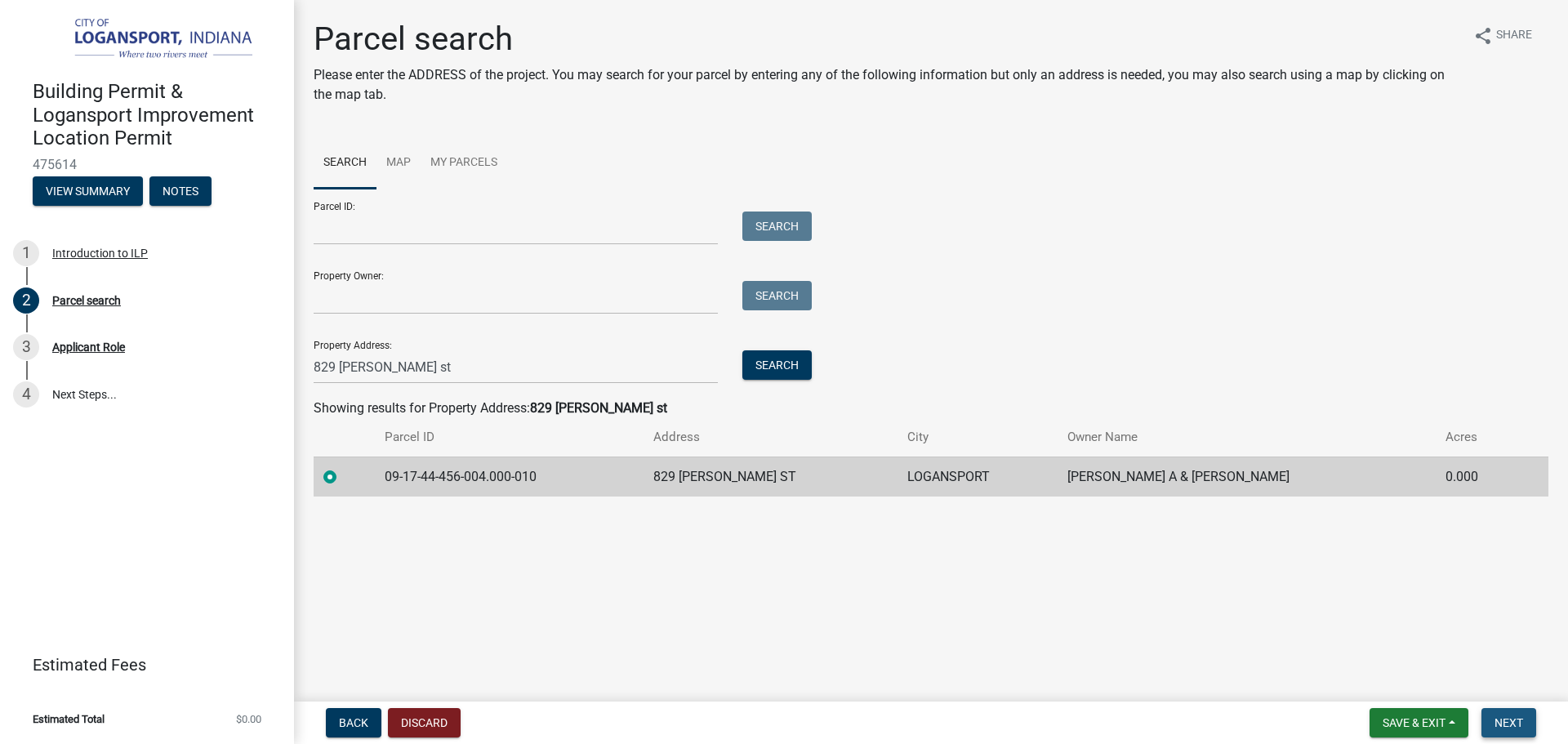
click at [1518, 721] on span "Next" at bounding box center [1508, 723] width 29 height 13
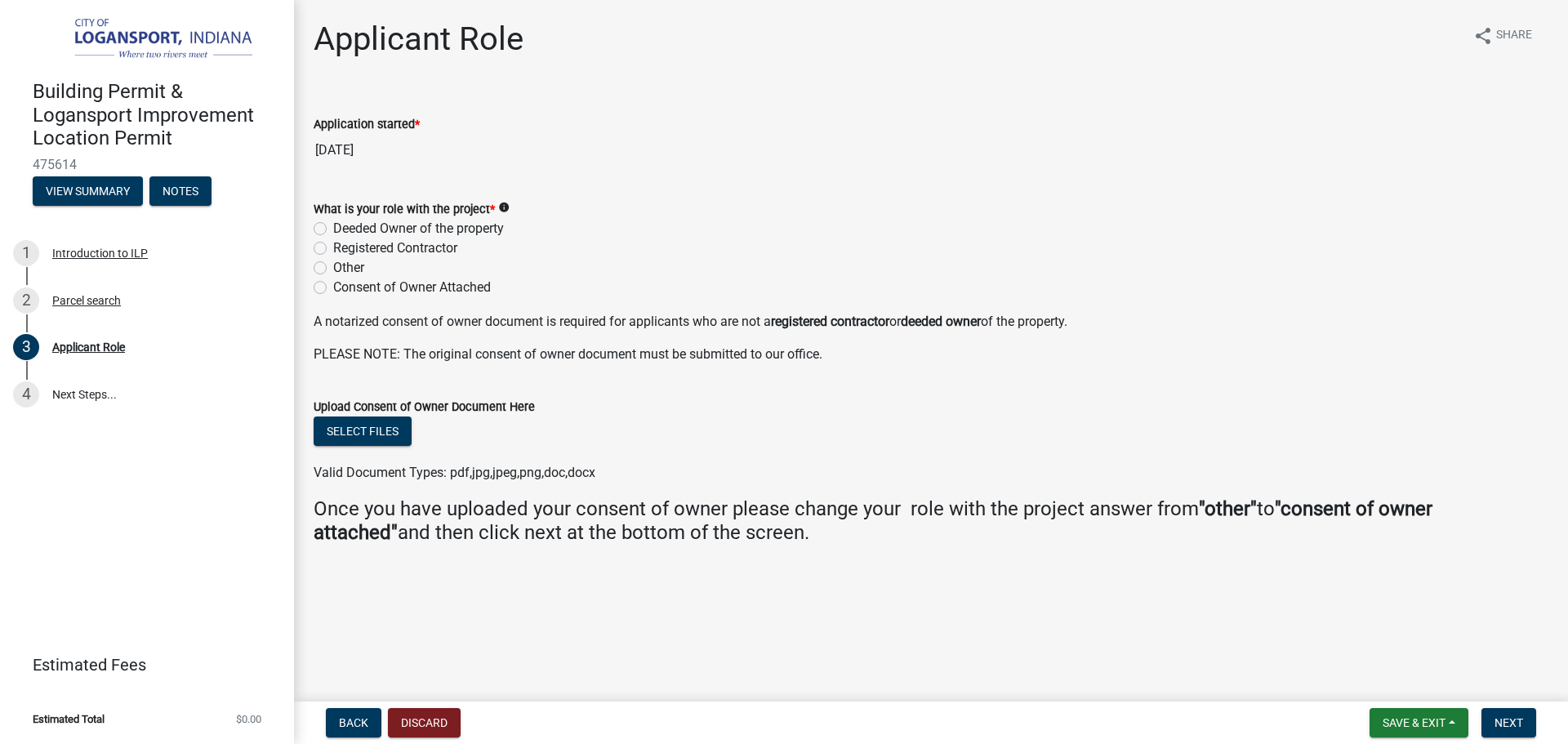
click at [333, 245] on label "Registered Contractor" at bounding box center [395, 249] width 124 height 20
click at [333, 245] on input "Registered Contractor" at bounding box center [338, 244] width 11 height 11
radio input "true"
click at [1521, 717] on span "Next" at bounding box center [1508, 723] width 29 height 13
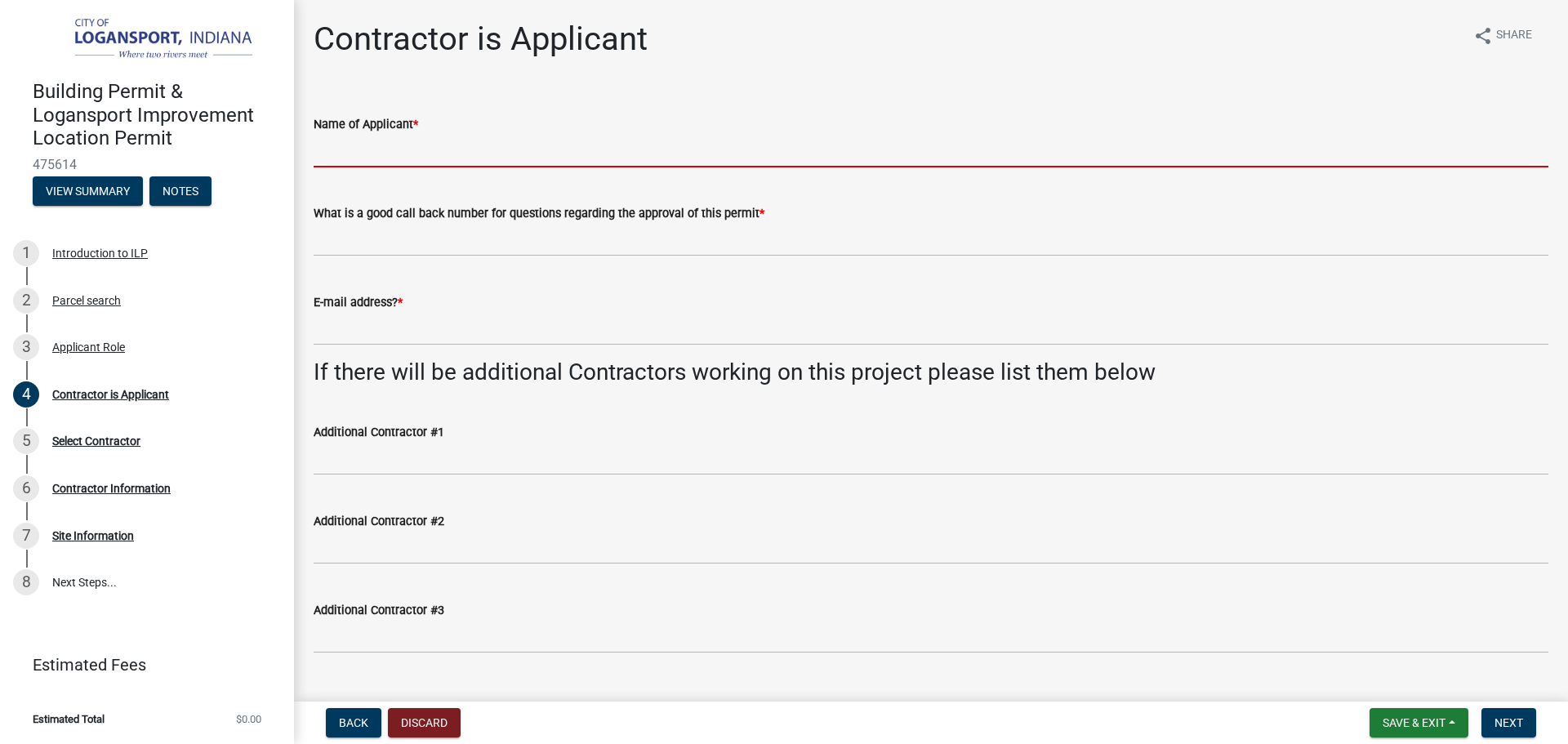
click at [415, 138] on input "Name of Applicant *" at bounding box center [931, 150] width 1235 height 34
type input "[PERSON_NAME]"
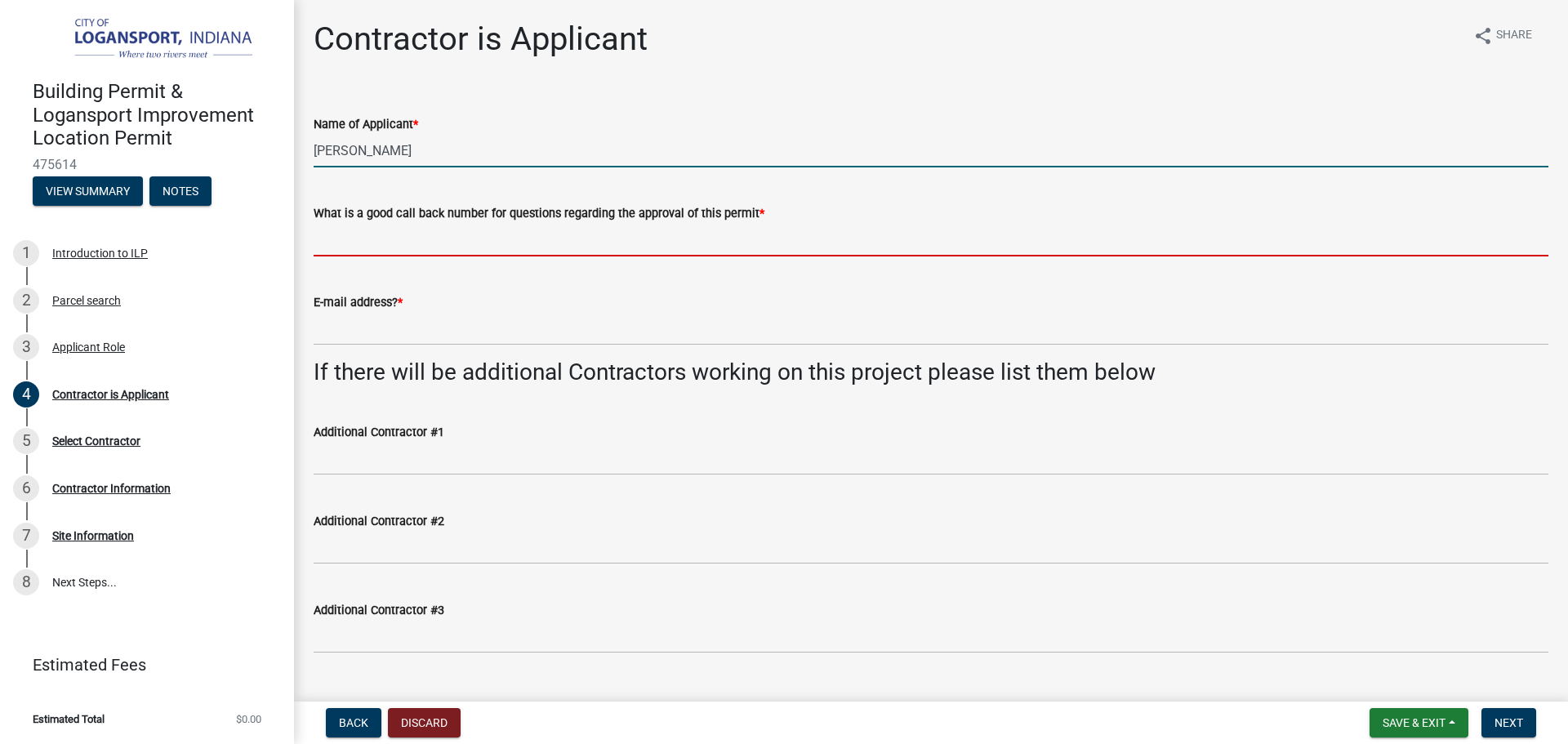
type input "5747391000"
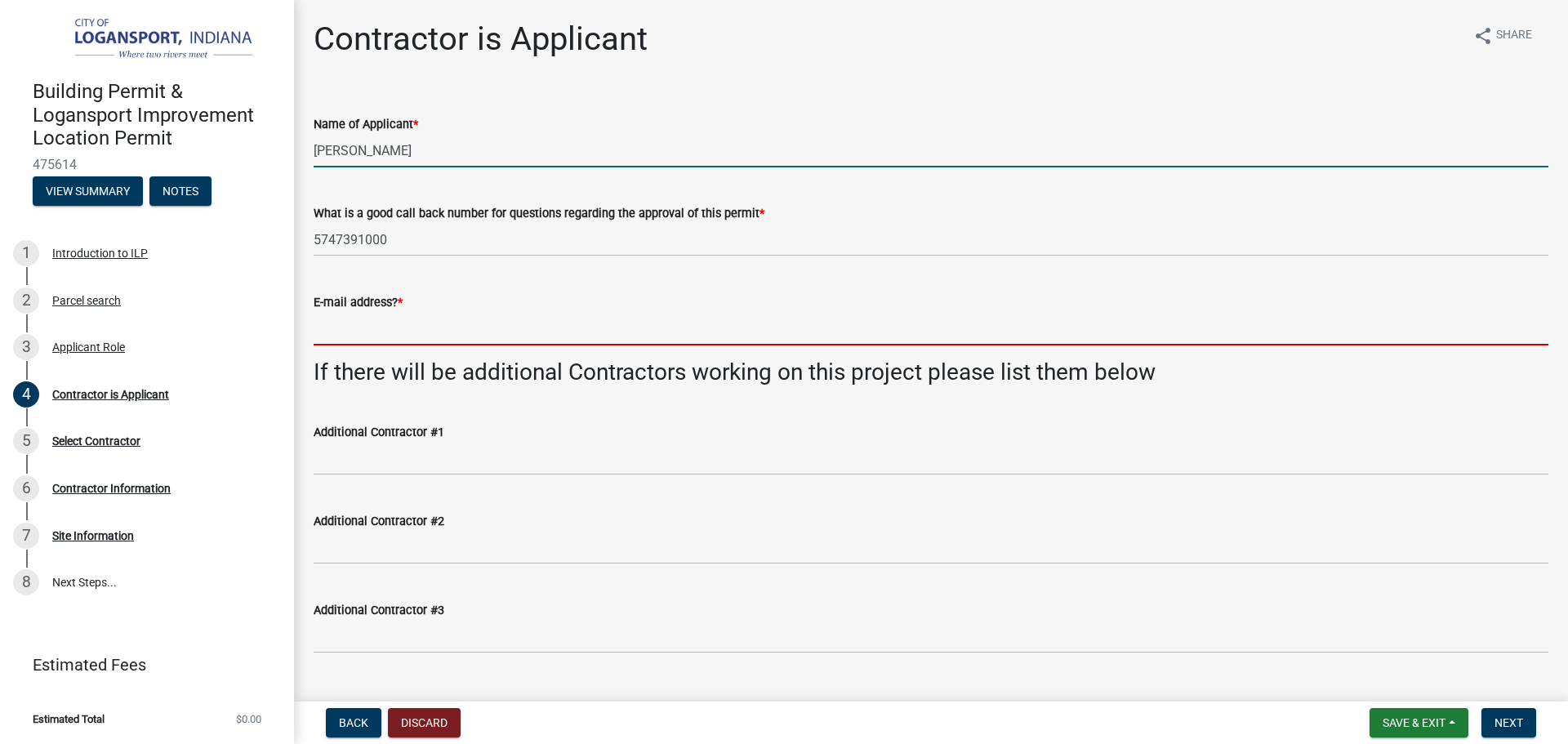
type input "[EMAIL_ADDRESS][DOMAIN_NAME]"
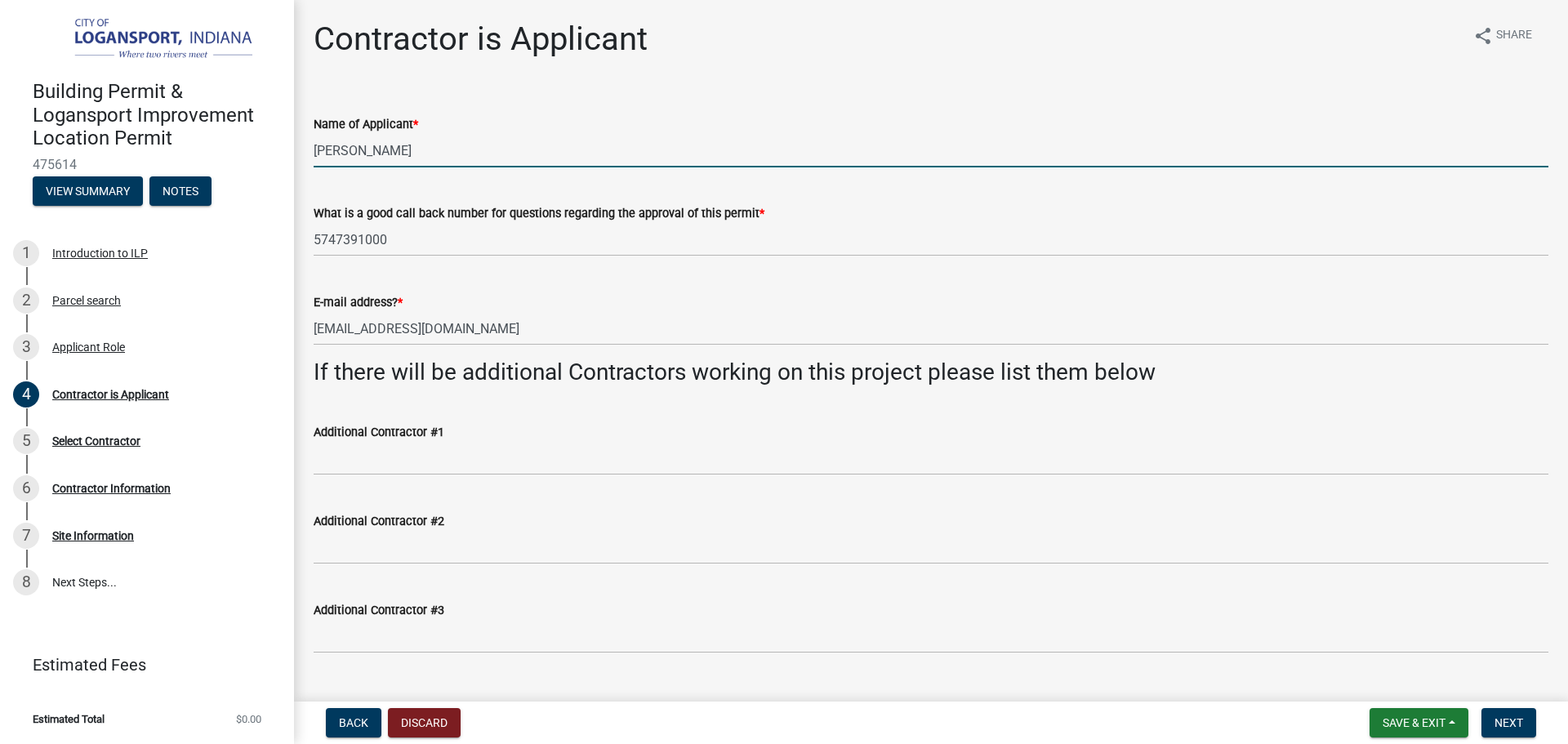
click at [492, 396] on wm-data-entity-input "If there will be additional Contractors working on this project please list the…" at bounding box center [931, 379] width 1235 height 41
click at [440, 150] on input "[PERSON_NAME]" at bounding box center [931, 150] width 1235 height 34
type input "[PERSON_NAME]"
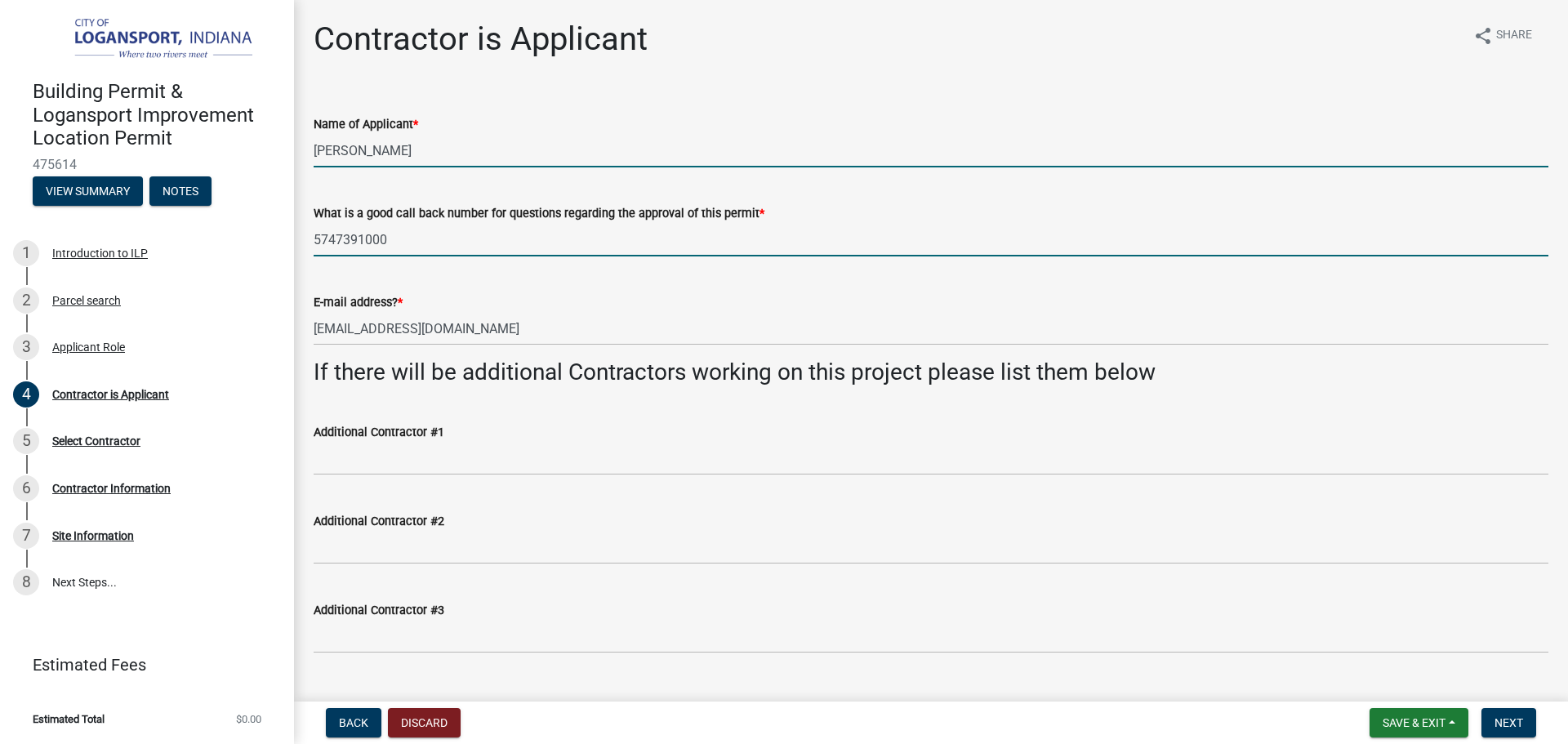
click at [555, 240] on input "5747391000" at bounding box center [931, 240] width 1235 height 34
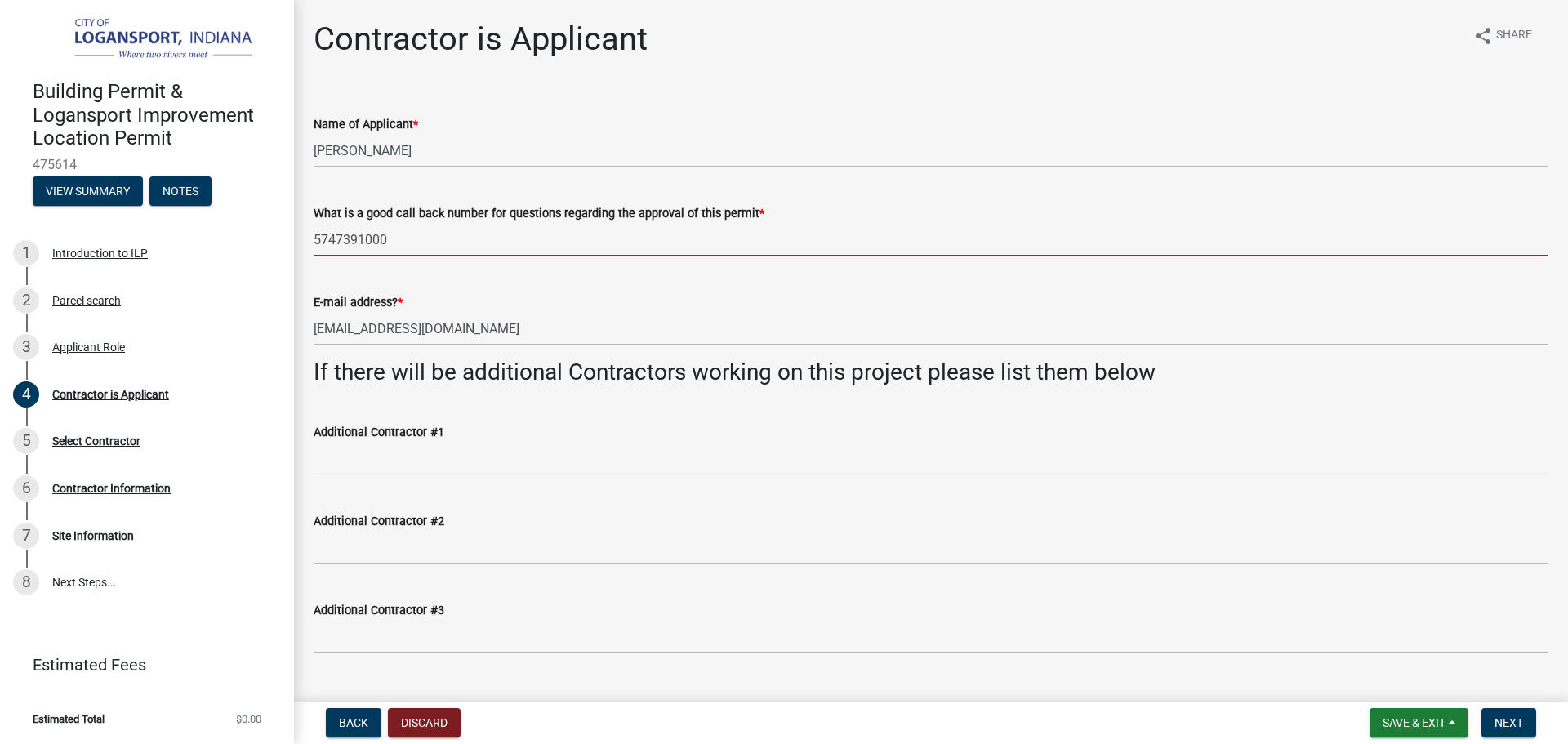
click at [526, 245] on input "5747391000" at bounding box center [931, 240] width 1235 height 34
click at [525, 244] on input "5747391000" at bounding box center [931, 240] width 1235 height 34
type input "5747391000"
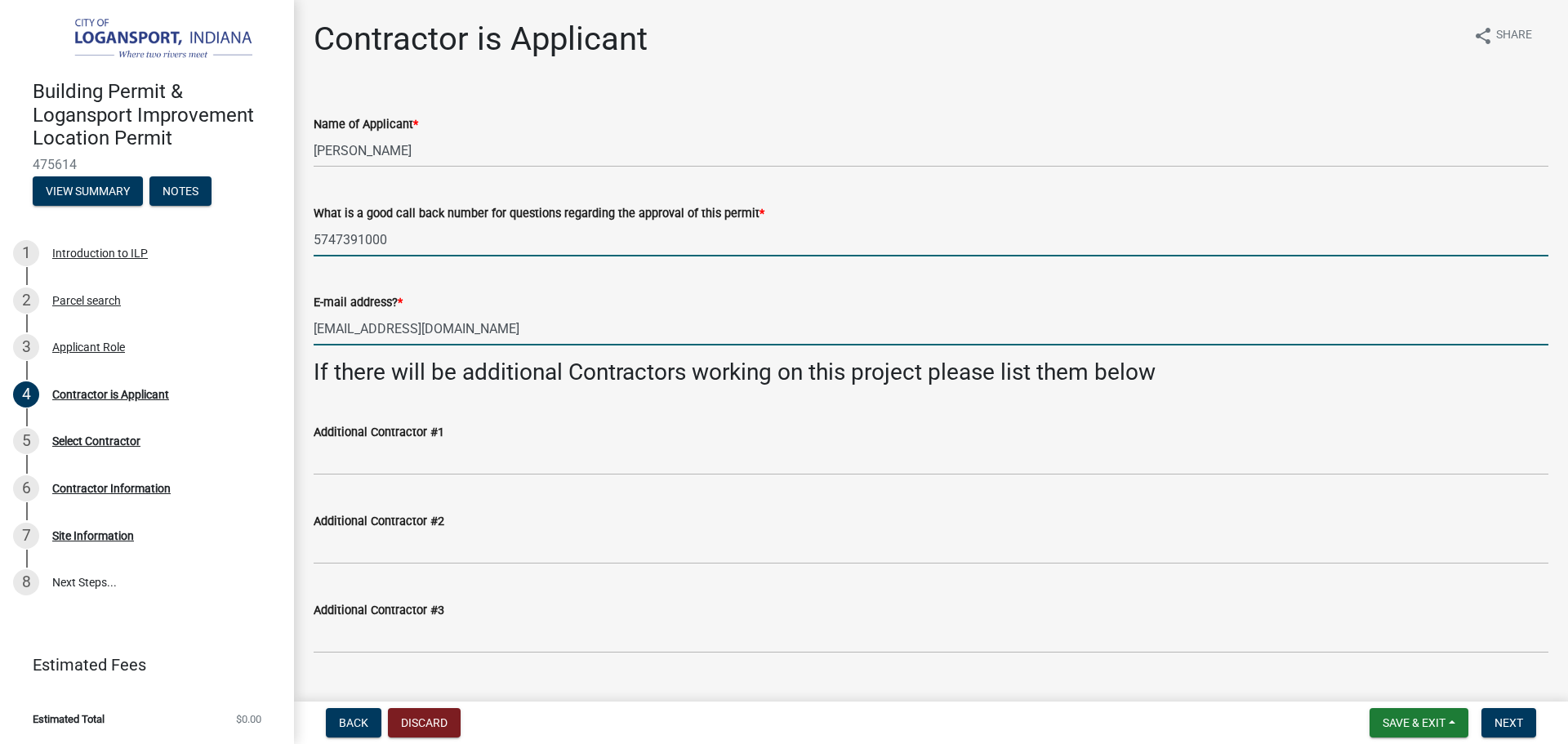
click at [563, 329] on input "[EMAIL_ADDRESS][DOMAIN_NAME]" at bounding box center [931, 328] width 1235 height 34
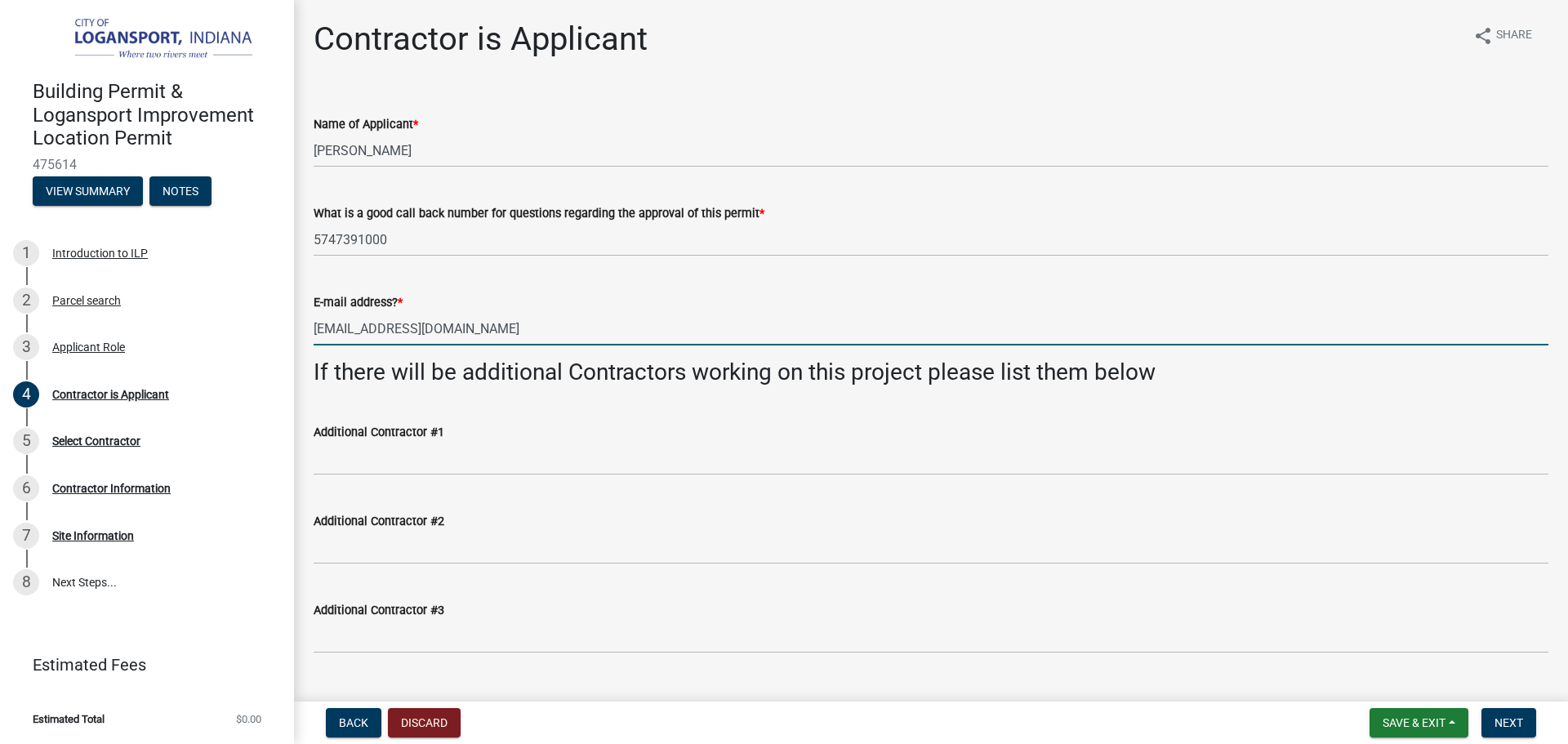
click at [564, 329] on input "[EMAIL_ADDRESS][DOMAIN_NAME]" at bounding box center [931, 328] width 1235 height 34
type input "[EMAIL_ADDRESS][DOMAIN_NAME]"
click at [1520, 726] on span "Next" at bounding box center [1508, 723] width 29 height 13
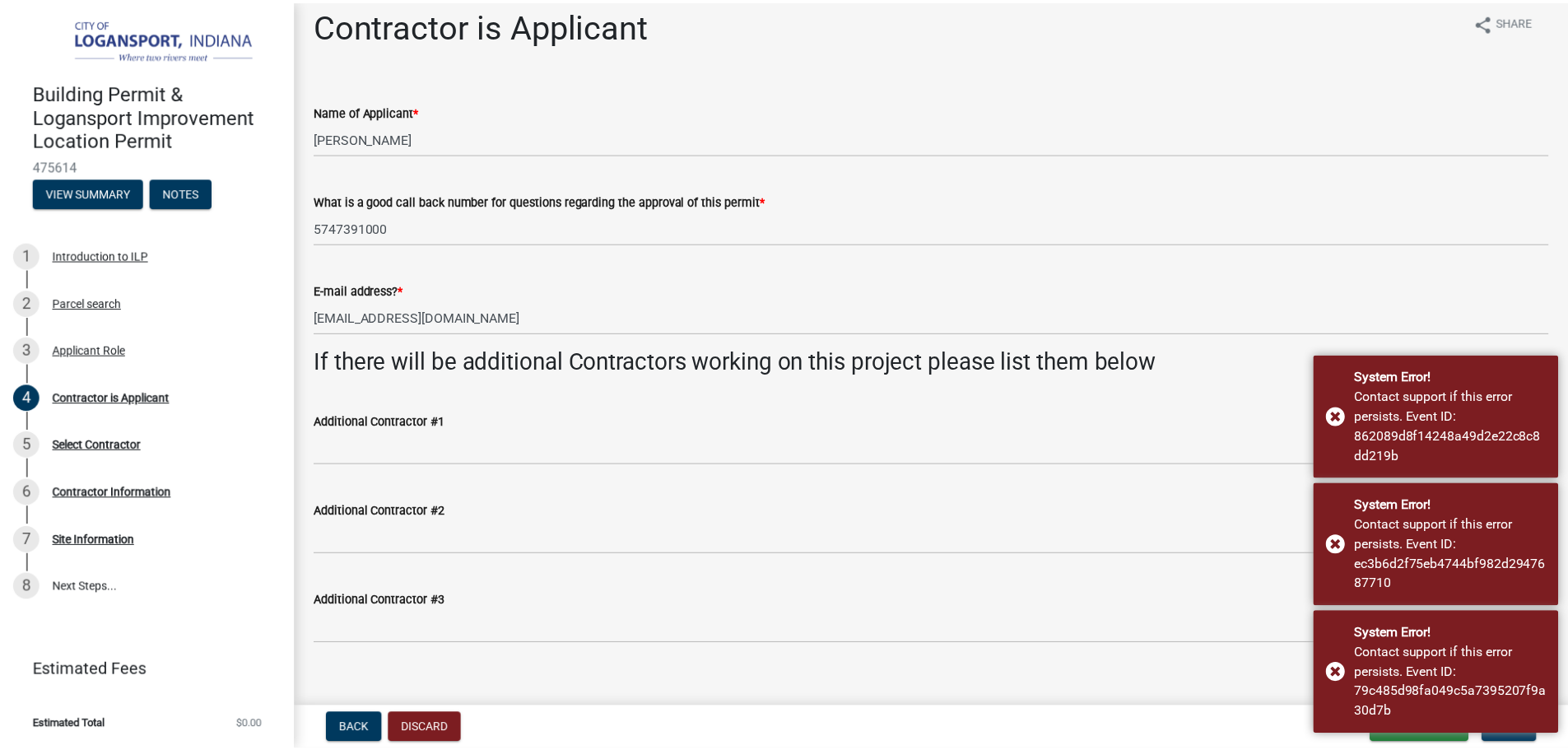
scroll to position [35, 0]
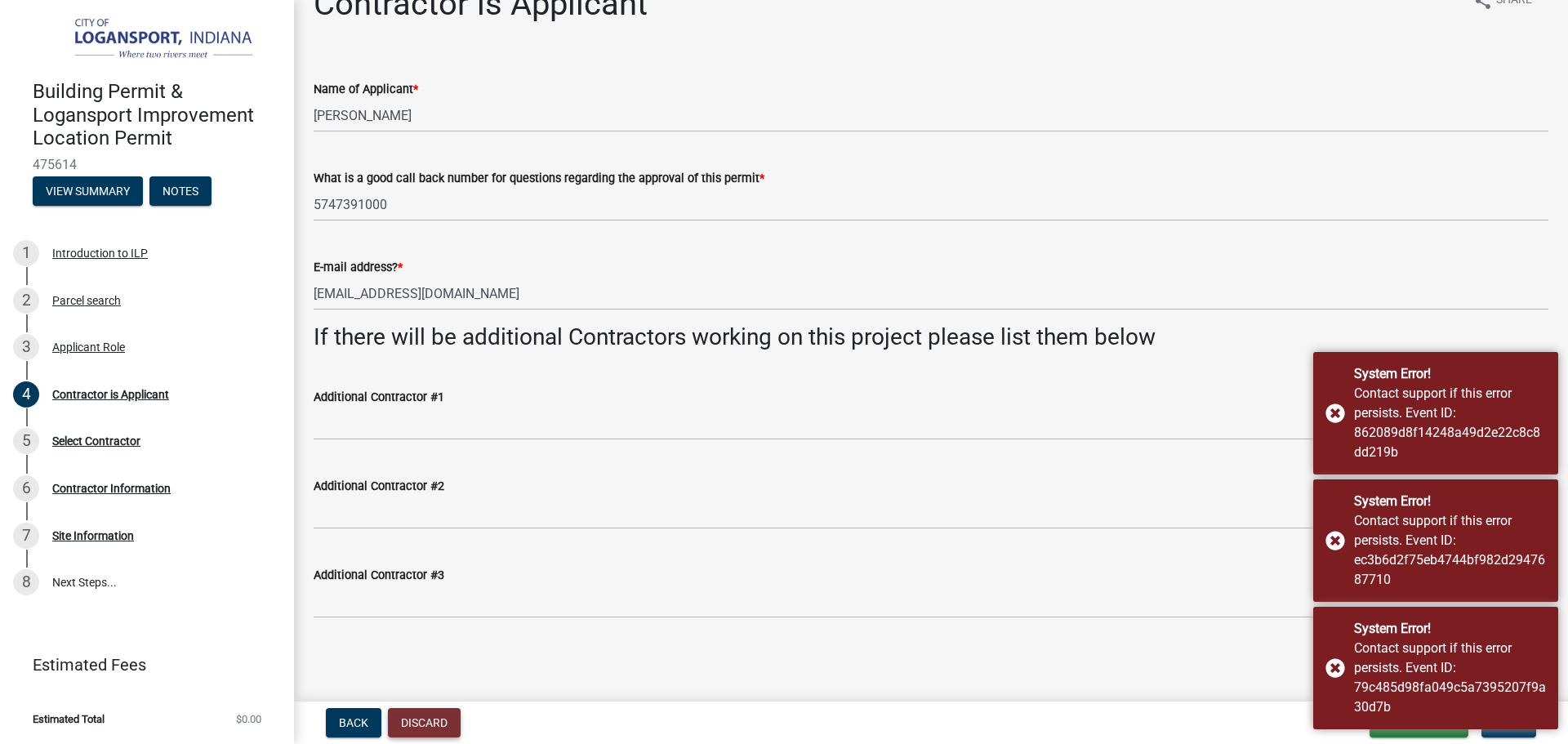
click at [429, 717] on button "Discard" at bounding box center [424, 723] width 73 height 29
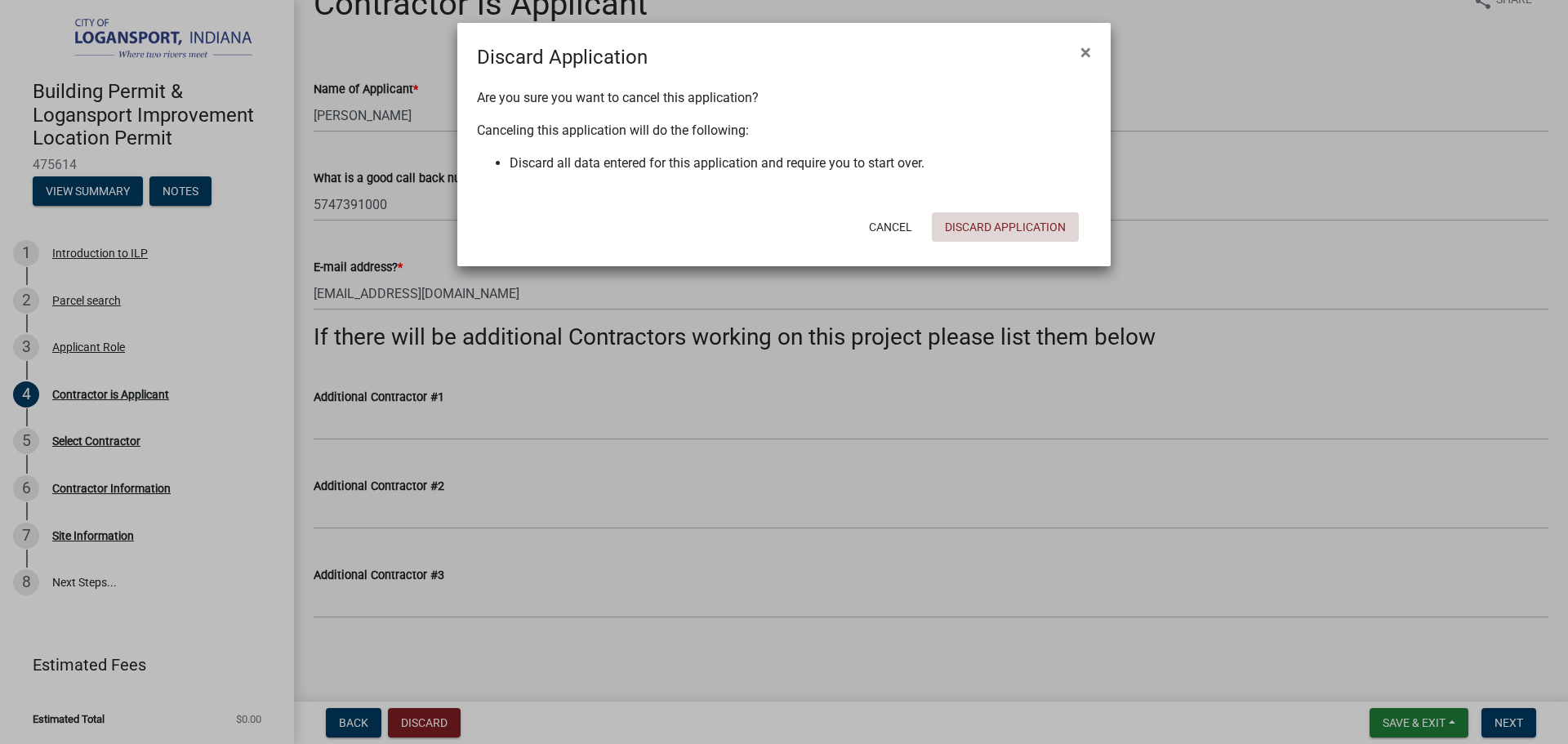
click at [1042, 226] on button "Discard Application" at bounding box center [1005, 227] width 147 height 29
